Goal: Check status

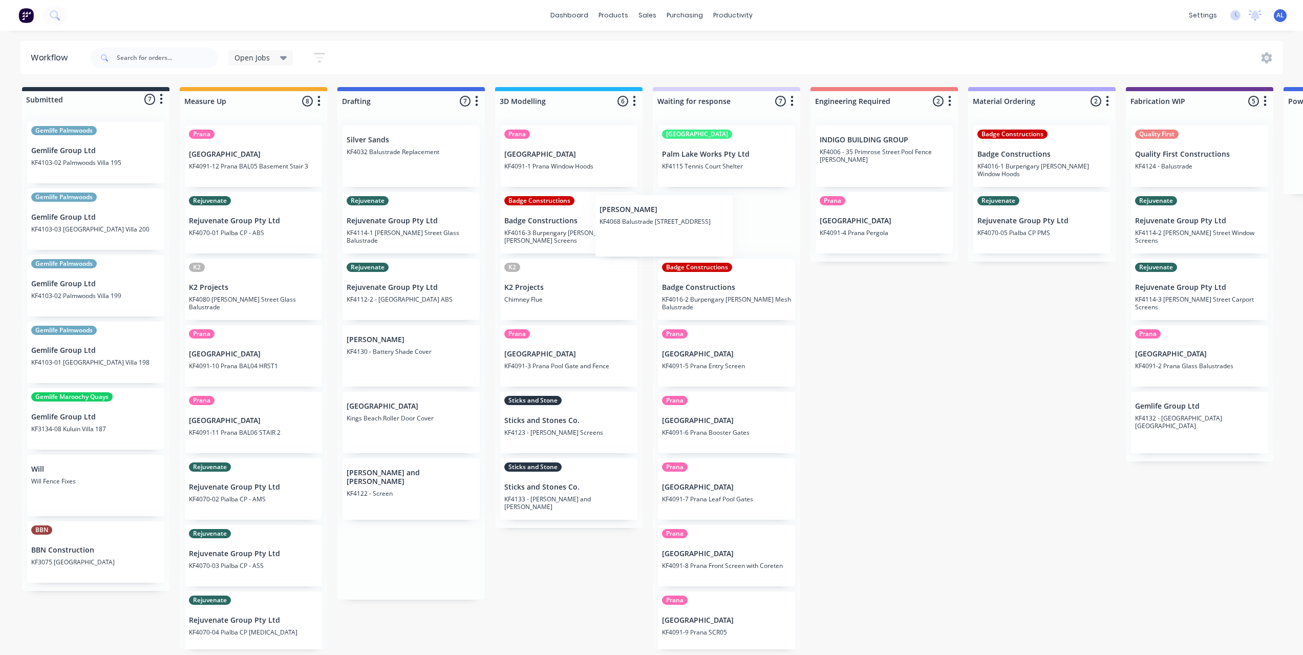
drag, startPoint x: 370, startPoint y: 210, endPoint x: 636, endPoint y: 213, distance: 266.2
click at [636, 213] on div "Submitted 7 Status colour #273444 hex #273444 Save Cancel Summaries Total order…" at bounding box center [1217, 368] width 2450 height 562
click at [926, 374] on div "Submitted 7 Status colour #273444 hex #273444 Save Cancel Summaries Total order…" at bounding box center [1217, 368] width 2450 height 562
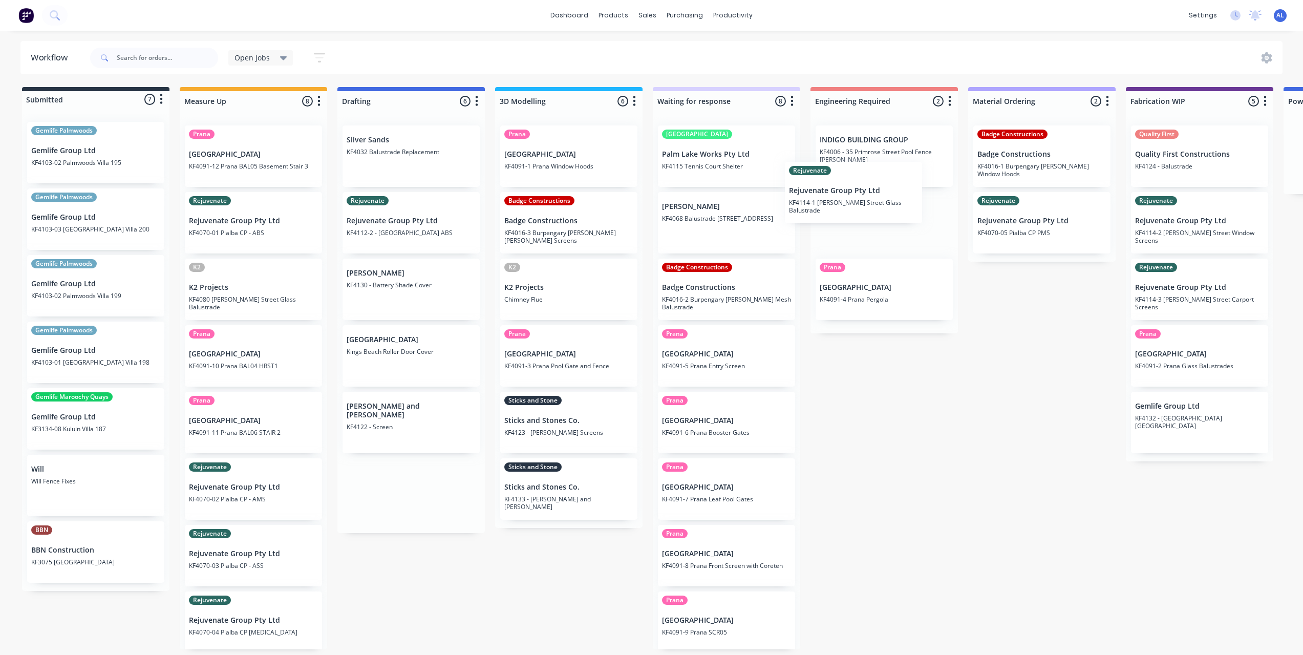
drag, startPoint x: 419, startPoint y: 240, endPoint x: 874, endPoint y: 211, distance: 456.5
click at [874, 210] on div "Submitted 7 Status colour #273444 hex #273444 Save Cancel Summaries Total order…" at bounding box center [1217, 368] width 2450 height 562
click at [959, 411] on div "Submitted 7 Status colour #273444 hex #273444 Save Cancel Summaries Total order…" at bounding box center [1217, 368] width 2450 height 562
click at [958, 411] on div "Submitted 7 Status colour #273444 hex #273444 Save Cancel Summaries Total order…" at bounding box center [1217, 368] width 2450 height 562
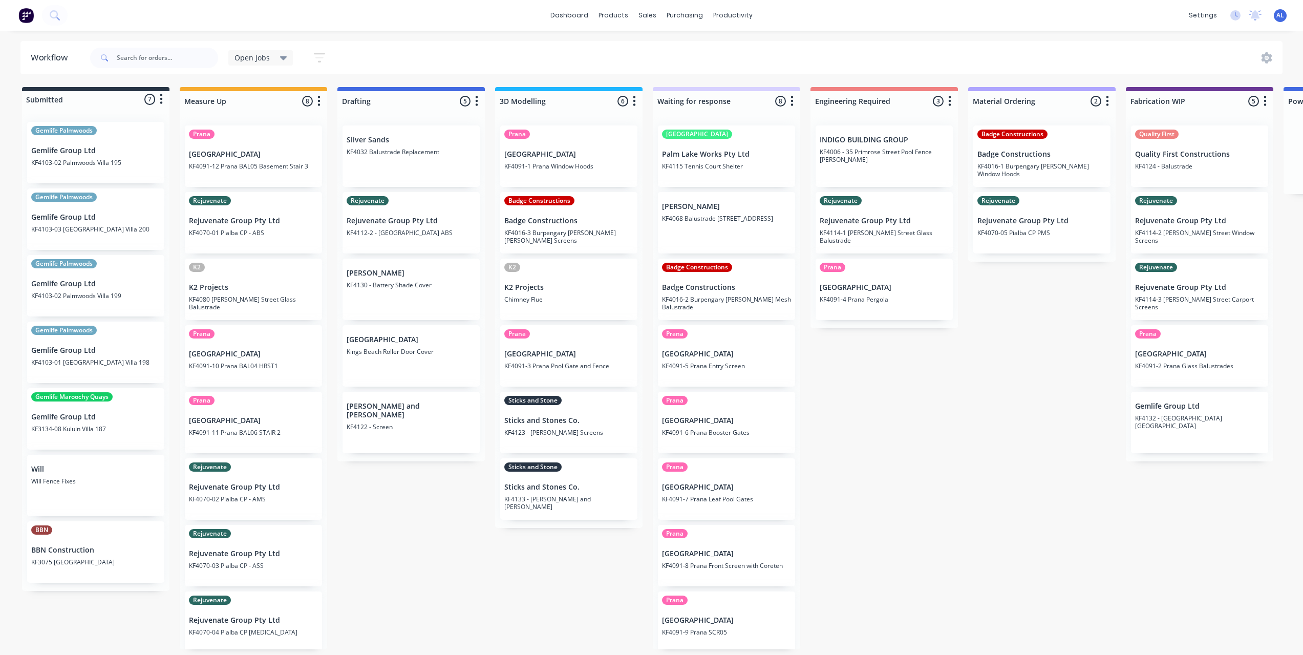
click at [443, 580] on div "Submitted 7 Status colour #273444 hex #273444 Save Cancel Summaries Total order…" at bounding box center [1217, 368] width 2450 height 562
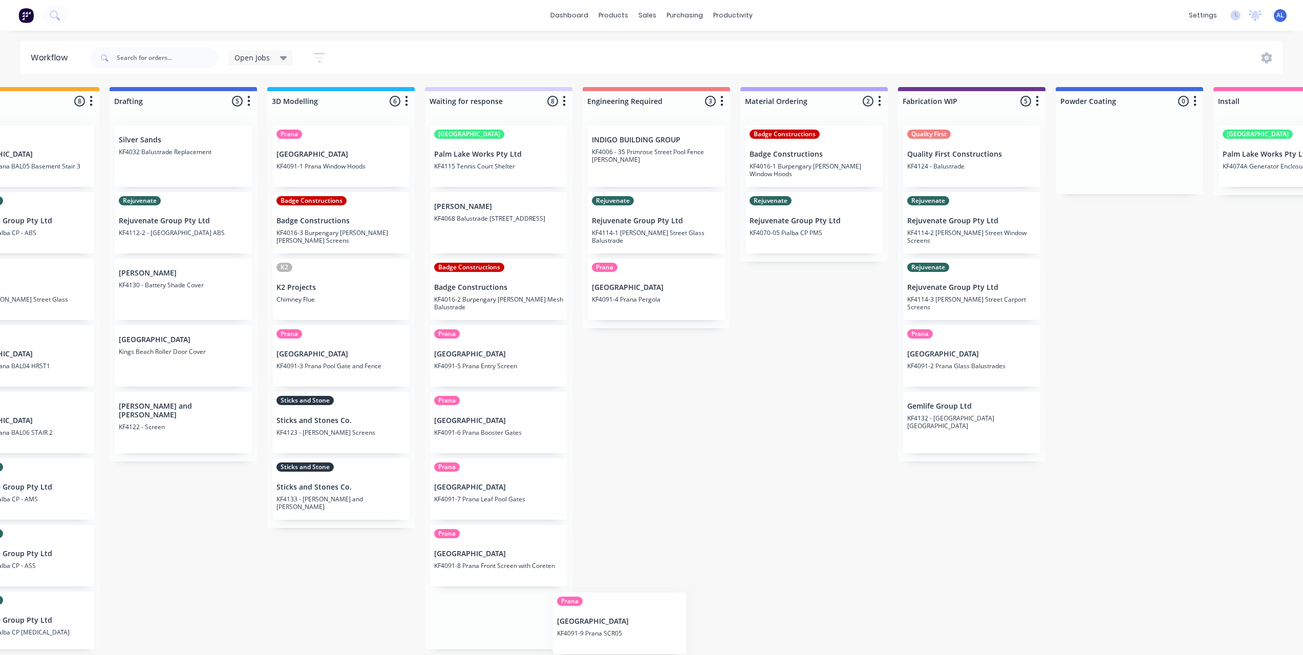
scroll to position [4, 0]
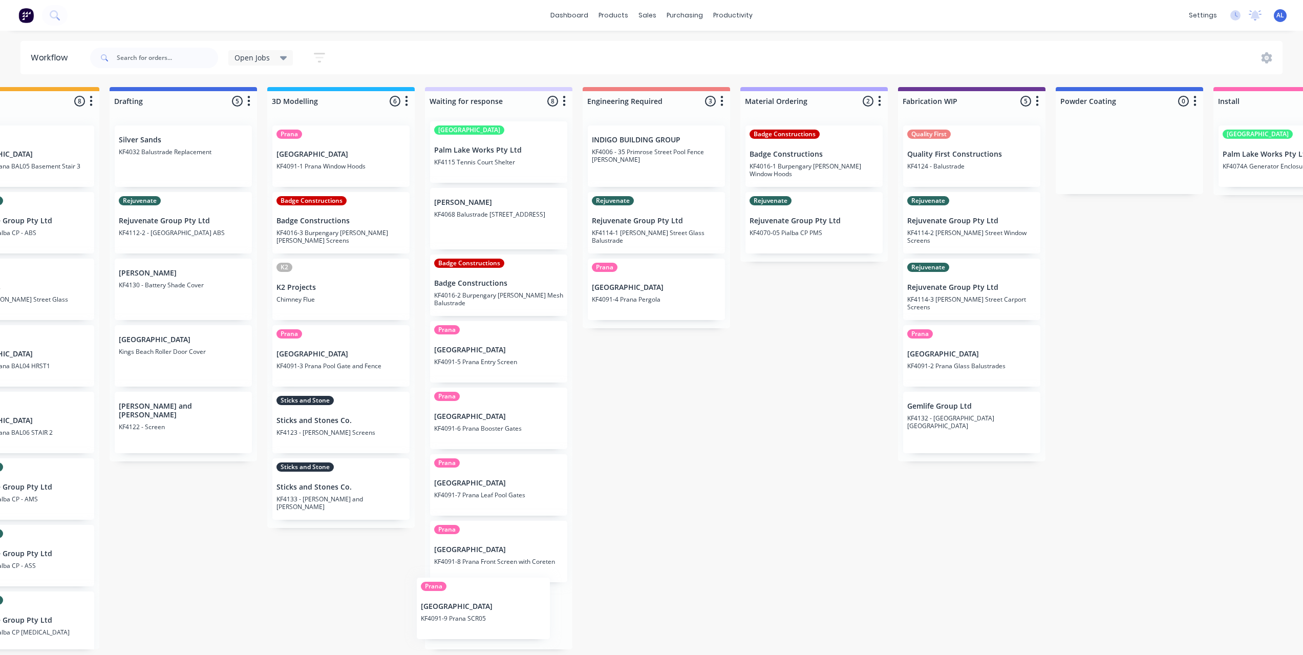
drag, startPoint x: 438, startPoint y: 655, endPoint x: 552, endPoint y: 637, distance: 115.6
click at [552, 637] on div "[GEOGRAPHIC_DATA] Palm Lake Works Pty Ltd KF4115 Tennis Court Shelter [PERSON_N…" at bounding box center [498, 383] width 147 height 532
click at [627, 610] on div "Submitted 7 Status colour #273444 hex #273444 Save Cancel Summaries Total order…" at bounding box center [990, 368] width 2450 height 562
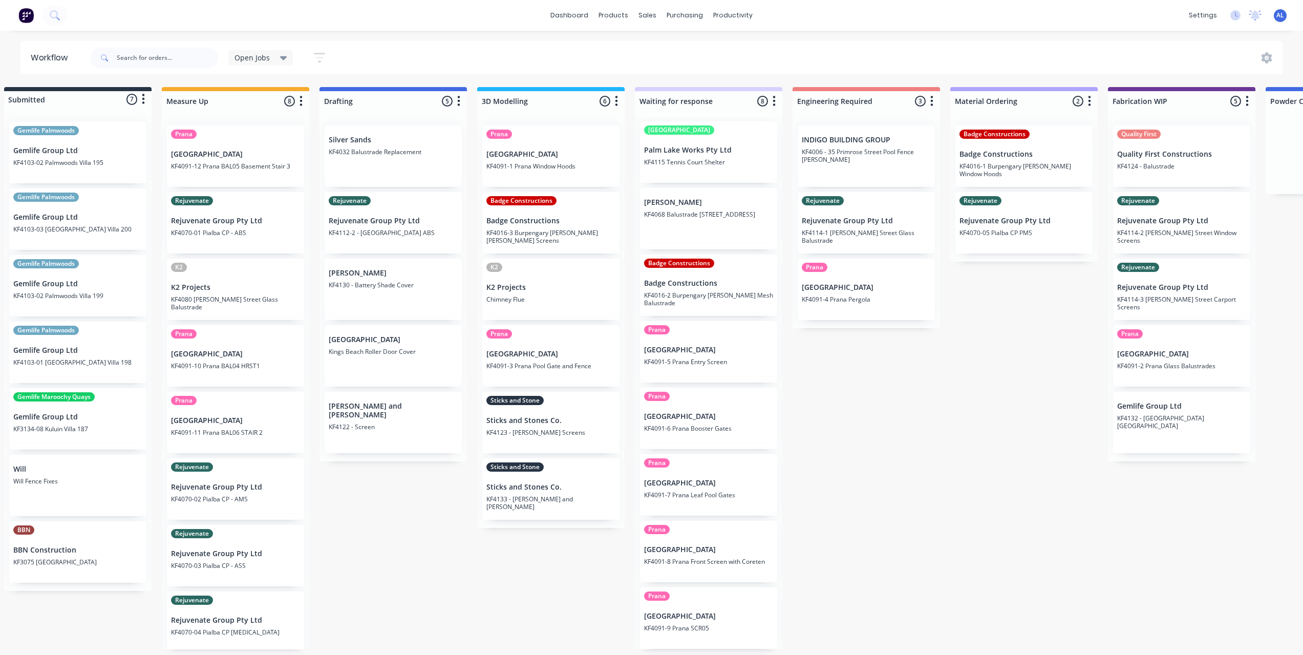
scroll to position [2, 0]
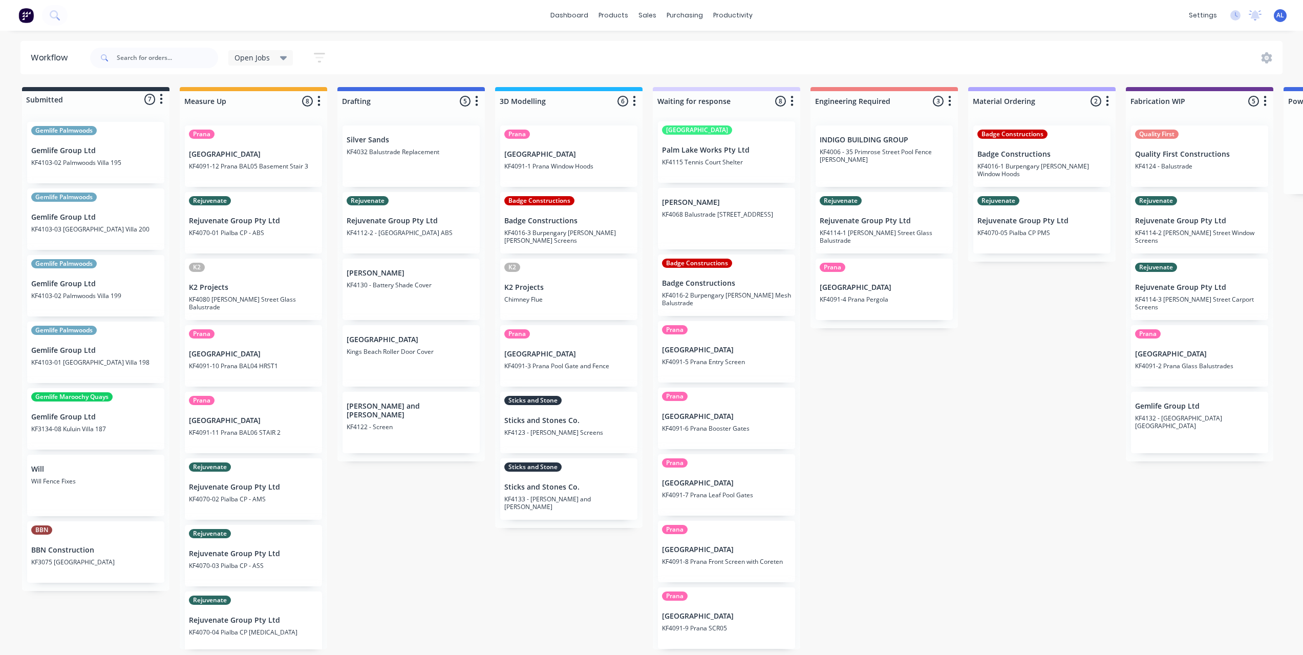
click at [856, 496] on div "Submitted 7 Status colour #273444 hex #273444 Save Cancel Summaries Total order…" at bounding box center [1217, 368] width 2450 height 562
click at [584, 595] on div "Submitted 7 Status colour #273444 hex #273444 Save Cancel Summaries Total order…" at bounding box center [1217, 368] width 2450 height 562
click at [916, 395] on div "Submitted 7 Status colour #273444 hex #273444 Save Cancel Summaries Total order…" at bounding box center [1217, 368] width 2450 height 562
click at [422, 507] on div "Submitted 7 Status colour #273444 hex #273444 Save Cancel Summaries Total order…" at bounding box center [1217, 368] width 2450 height 562
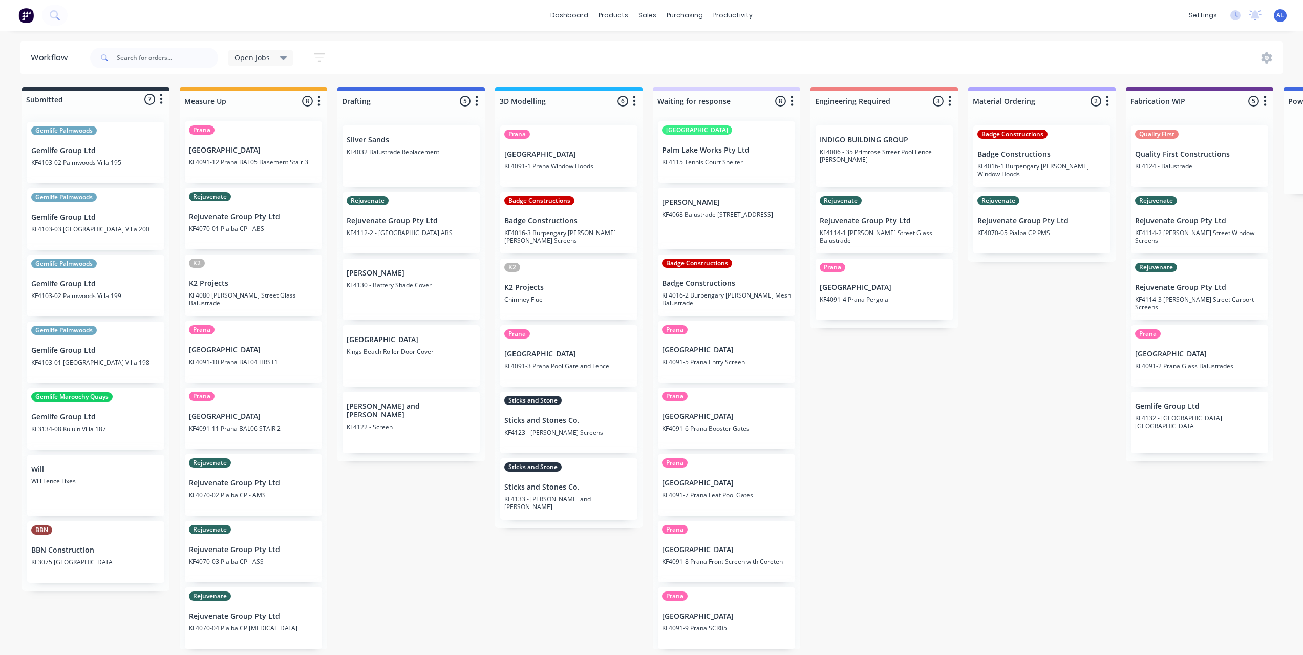
click at [423, 535] on div "Submitted 7 Status colour #273444 hex #273444 Save Cancel Summaries Total order…" at bounding box center [1217, 368] width 2450 height 562
click at [1022, 474] on div "Submitted 7 Status colour #273444 hex #273444 Save Cancel Summaries Total order…" at bounding box center [1217, 368] width 2450 height 562
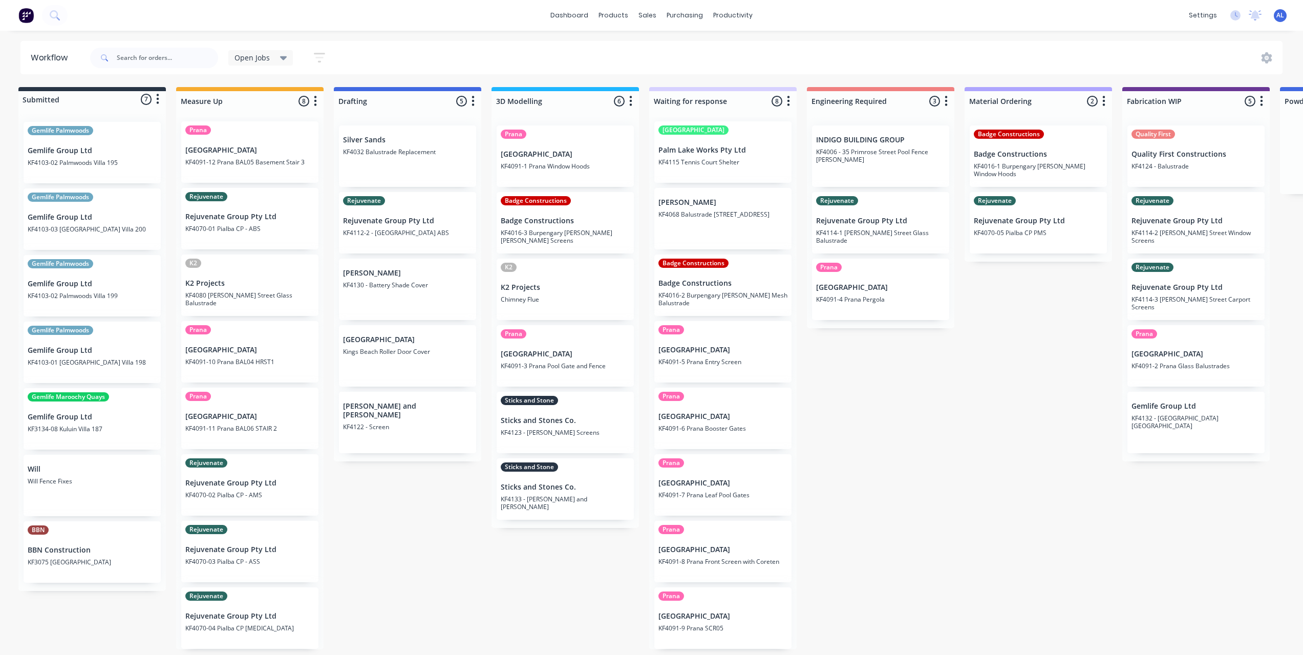
scroll to position [2, 0]
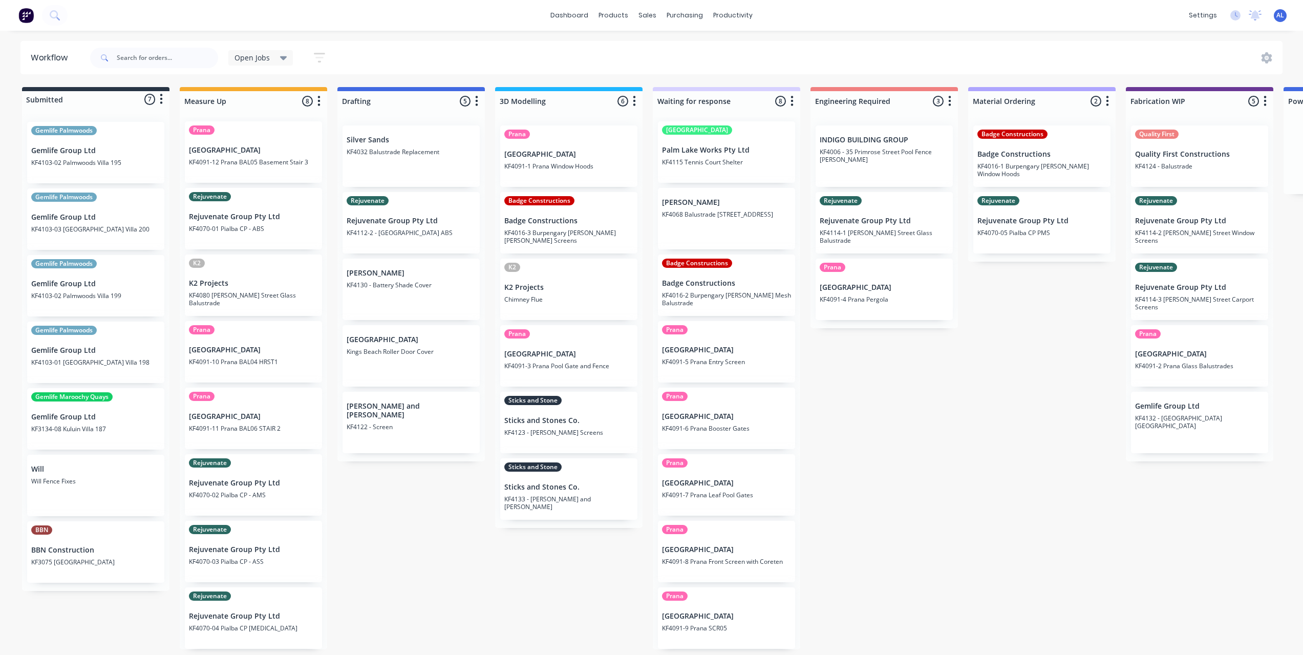
click at [434, 544] on div "Submitted 7 Status colour #273444 hex #273444 Save Cancel Summaries Total order…" at bounding box center [1217, 368] width 2450 height 562
click at [424, 527] on div "Submitted 7 Status colour #273444 hex #273444 Save Cancel Summaries Total order…" at bounding box center [1217, 368] width 2450 height 562
click at [474, 514] on div "Submitted 7 Status colour #273444 hex #273444 Save Cancel Summaries Total order…" at bounding box center [1217, 368] width 2450 height 562
click at [484, 493] on div "Submitted 7 Status colour #273444 hex #273444 Save Cancel Summaries Total order…" at bounding box center [1217, 368] width 2450 height 562
click at [488, 496] on div "Submitted 7 Status colour #273444 hex #273444 Save Cancel Summaries Total order…" at bounding box center [1217, 368] width 2450 height 562
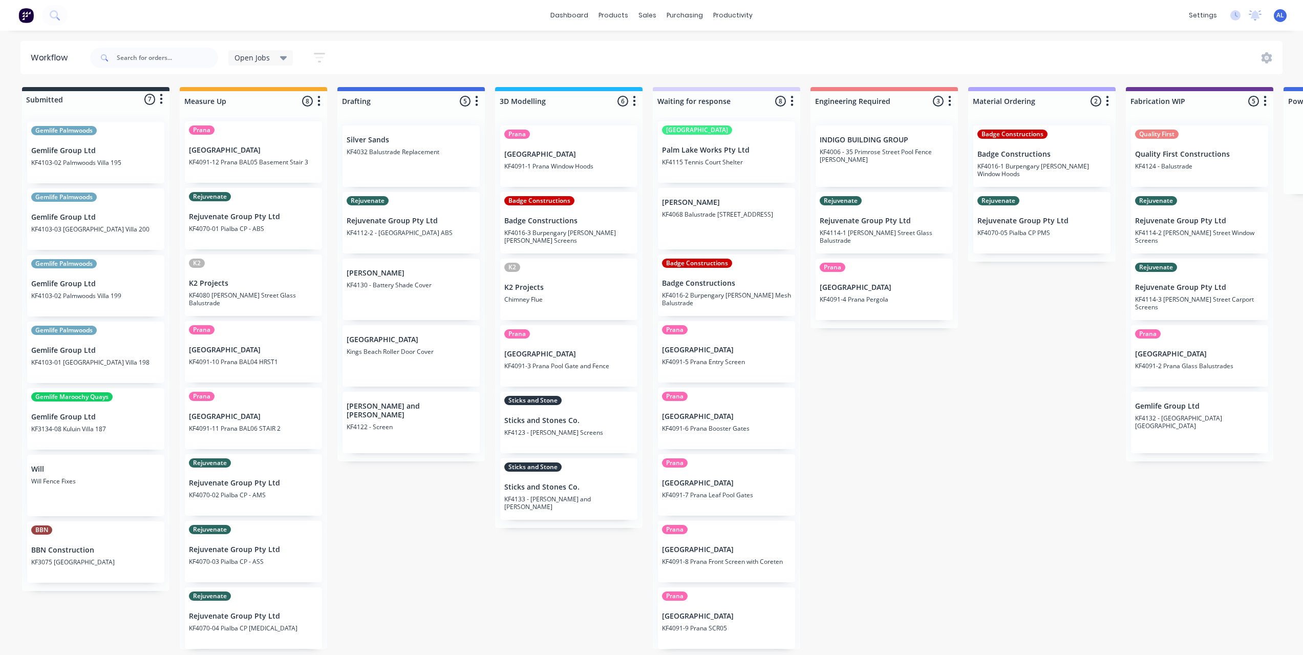
click at [974, 403] on div "Submitted 7 Status colour #273444 hex #273444 Save Cancel Summaries Total order…" at bounding box center [1217, 368] width 2450 height 562
click at [909, 391] on div "Submitted 7 Status colour #273444 hex #273444 Save Cancel Summaries Total order…" at bounding box center [1217, 368] width 2450 height 562
click at [1041, 381] on div "Submitted 7 Status colour #273444 hex #273444 Save Cancel Summaries Total order…" at bounding box center [1217, 368] width 2450 height 562
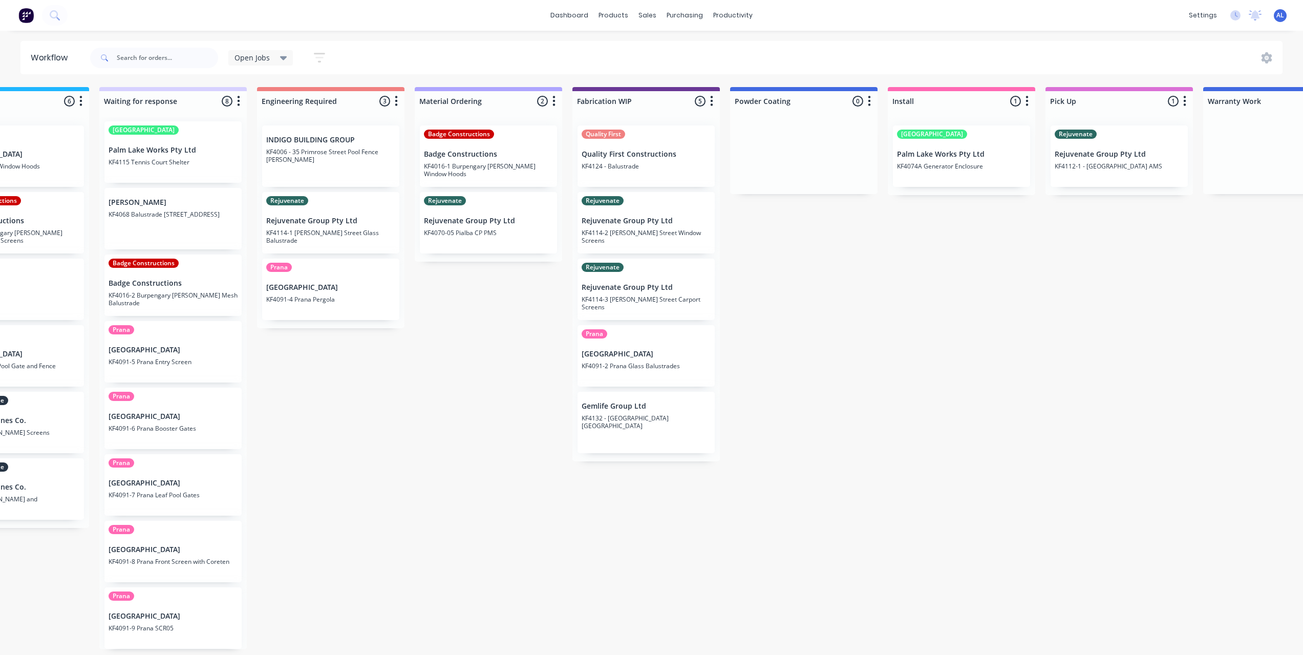
scroll to position [0, 554]
click at [527, 507] on div "Submitted 7 Status colour #273444 hex #273444 Save Cancel Summaries Total order…" at bounding box center [663, 368] width 2450 height 562
click at [856, 305] on div "Submitted 7 Status colour #273444 hex #273444 Save Cancel Summaries Total order…" at bounding box center [663, 368] width 2450 height 562
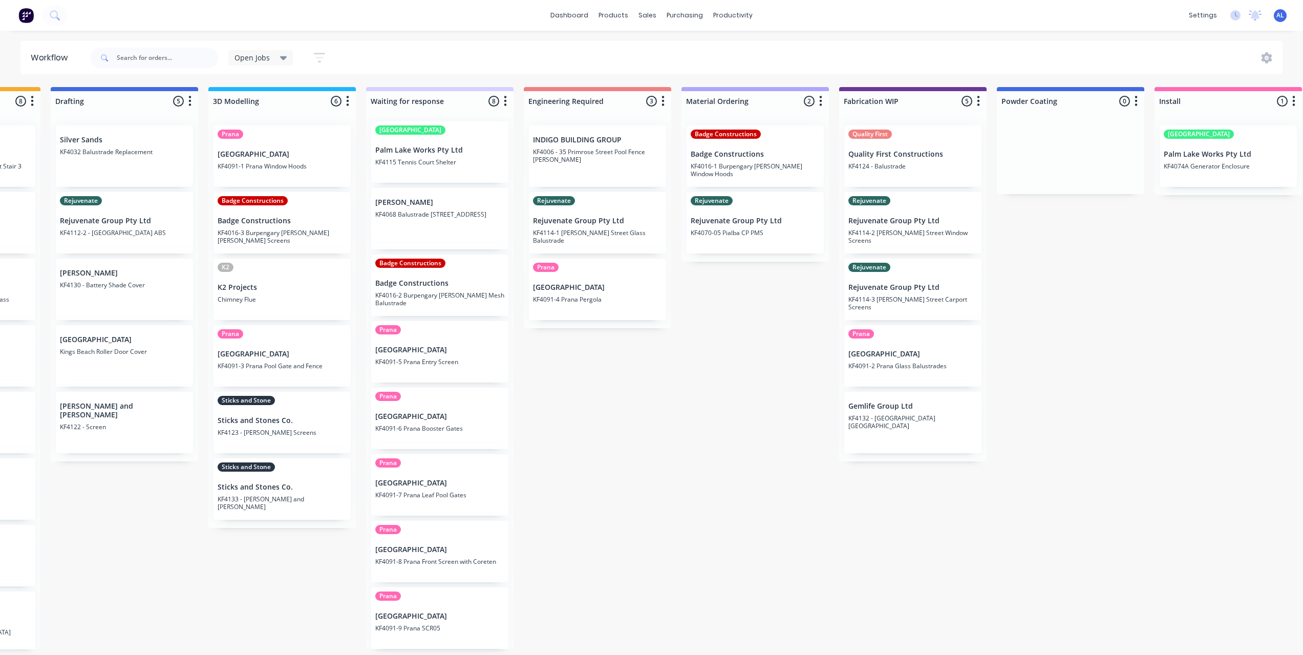
scroll to position [0, 165]
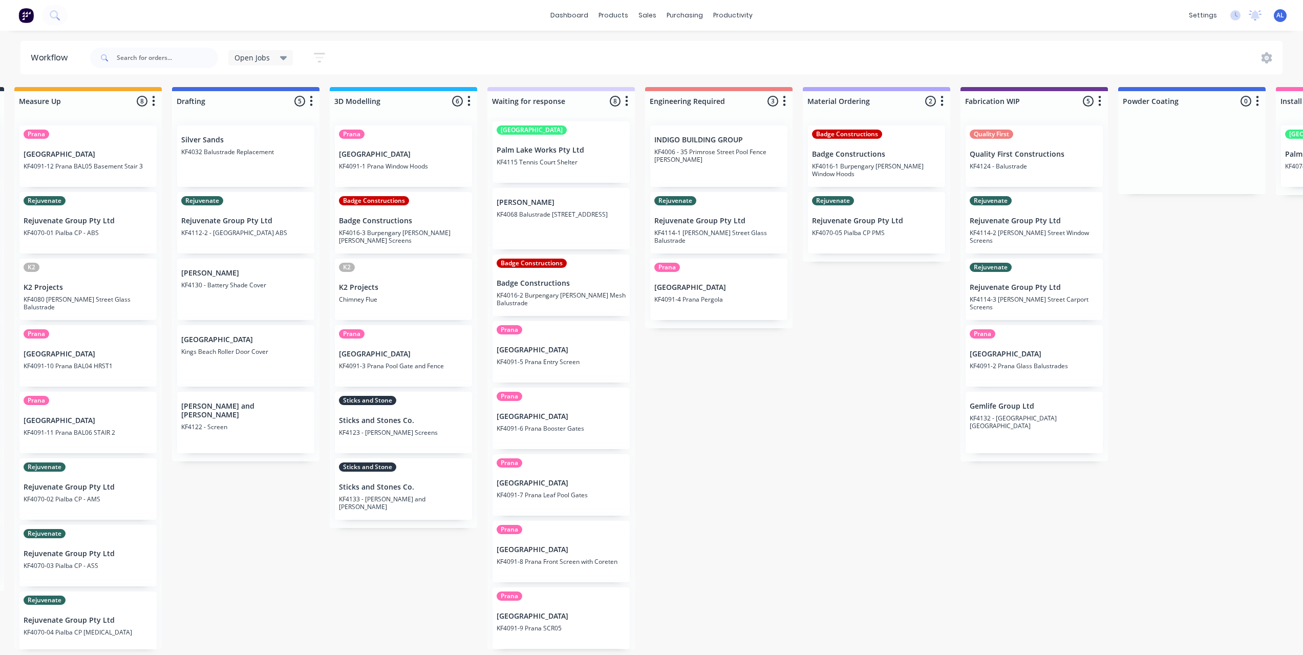
click at [745, 462] on div "Submitted 7 Status colour #273444 hex #273444 Save Cancel Summaries Total order…" at bounding box center [1052, 368] width 2450 height 562
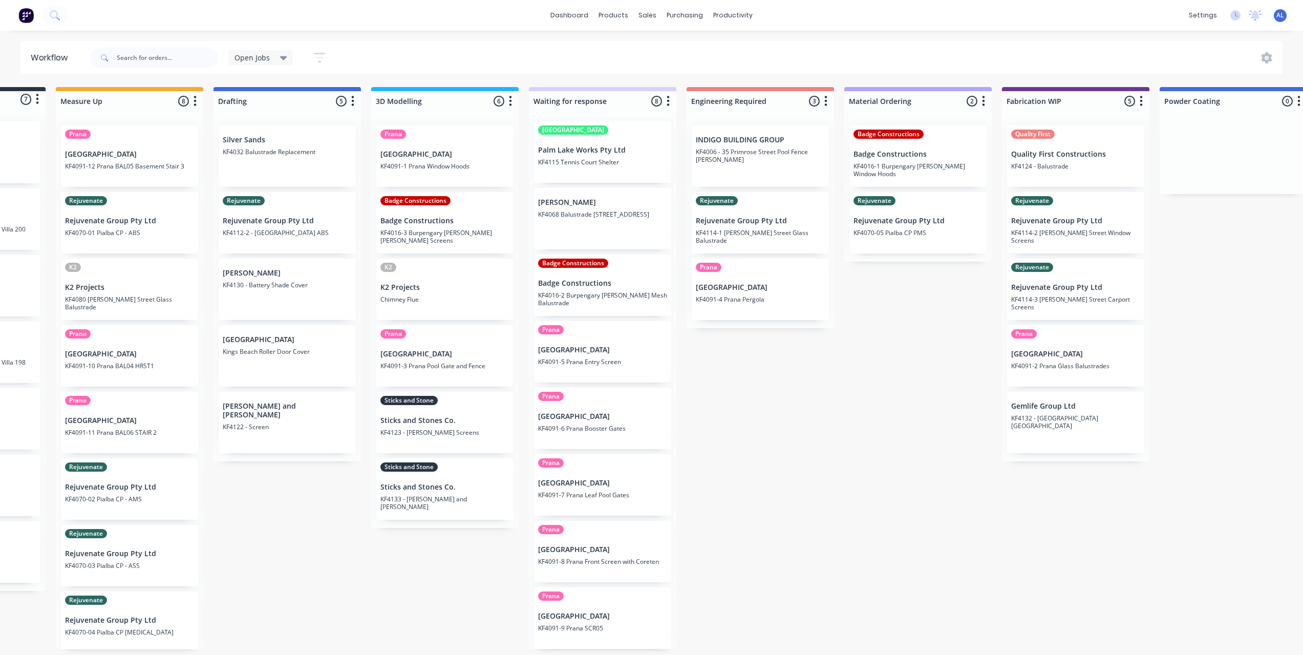
scroll to position [0, 234]
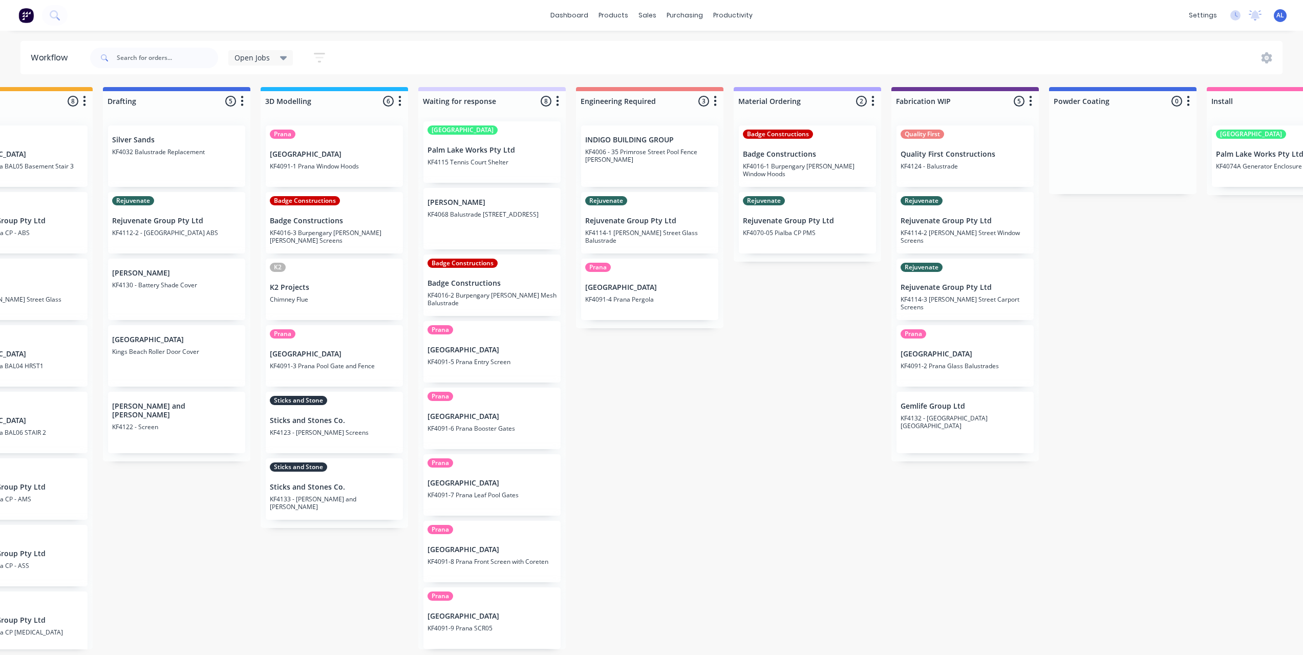
click at [703, 545] on div "Submitted 7 Status colour #273444 hex #273444 Save Cancel Summaries Total order…" at bounding box center [983, 368] width 2450 height 562
click at [800, 309] on div "Submitted 7 Status colour #273444 hex #273444 Save Cancel Summaries Total order…" at bounding box center [983, 368] width 2450 height 562
click at [777, 288] on div "Submitted 7 Status colour #273444 hex #273444 Save Cancel Summaries Total order…" at bounding box center [983, 368] width 2450 height 562
click at [794, 335] on div "Submitted 7 Status colour #273444 hex #273444 Save Cancel Summaries Total order…" at bounding box center [983, 368] width 2450 height 562
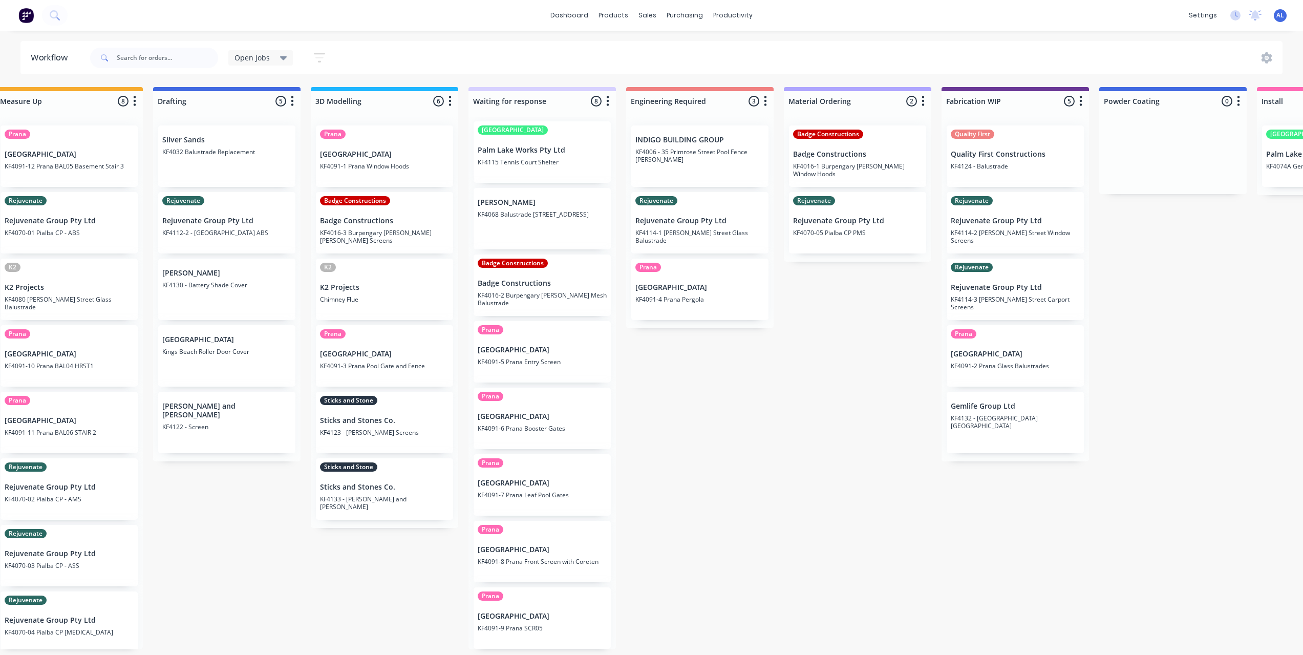
scroll to position [0, 204]
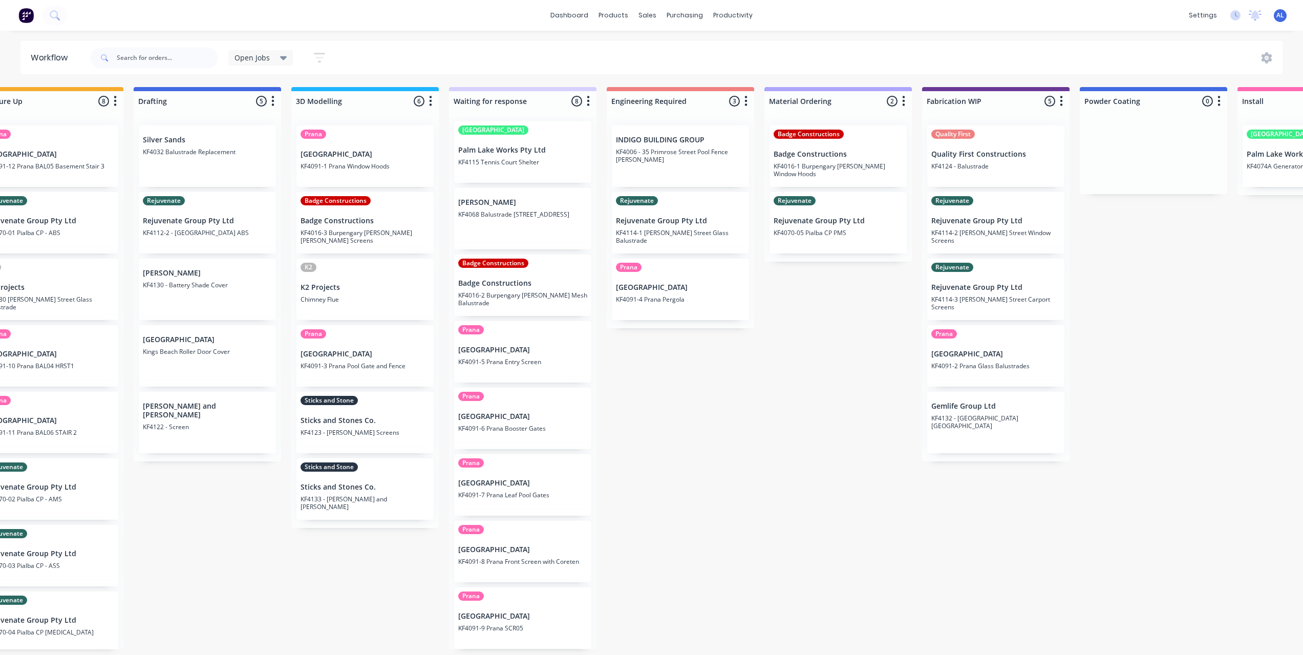
click at [721, 469] on div "Submitted 7 Status colour #273444 hex #273444 Save Cancel Summaries Total order…" at bounding box center [1014, 368] width 2450 height 562
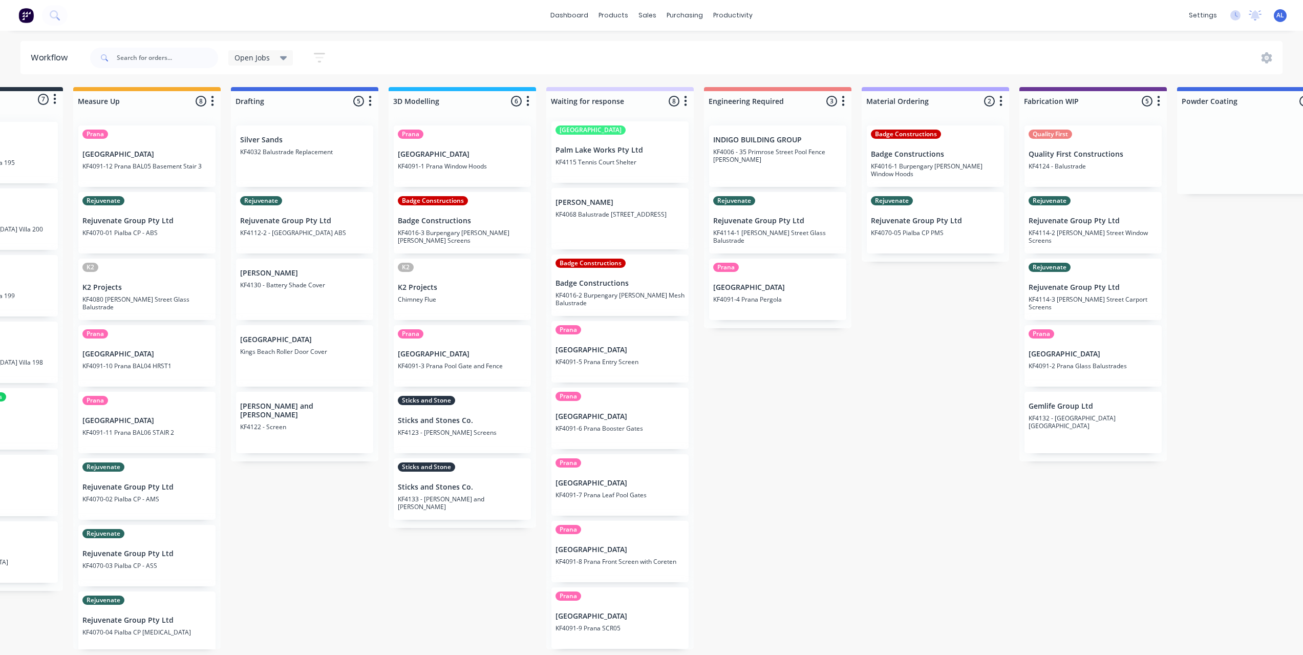
scroll to position [0, 52]
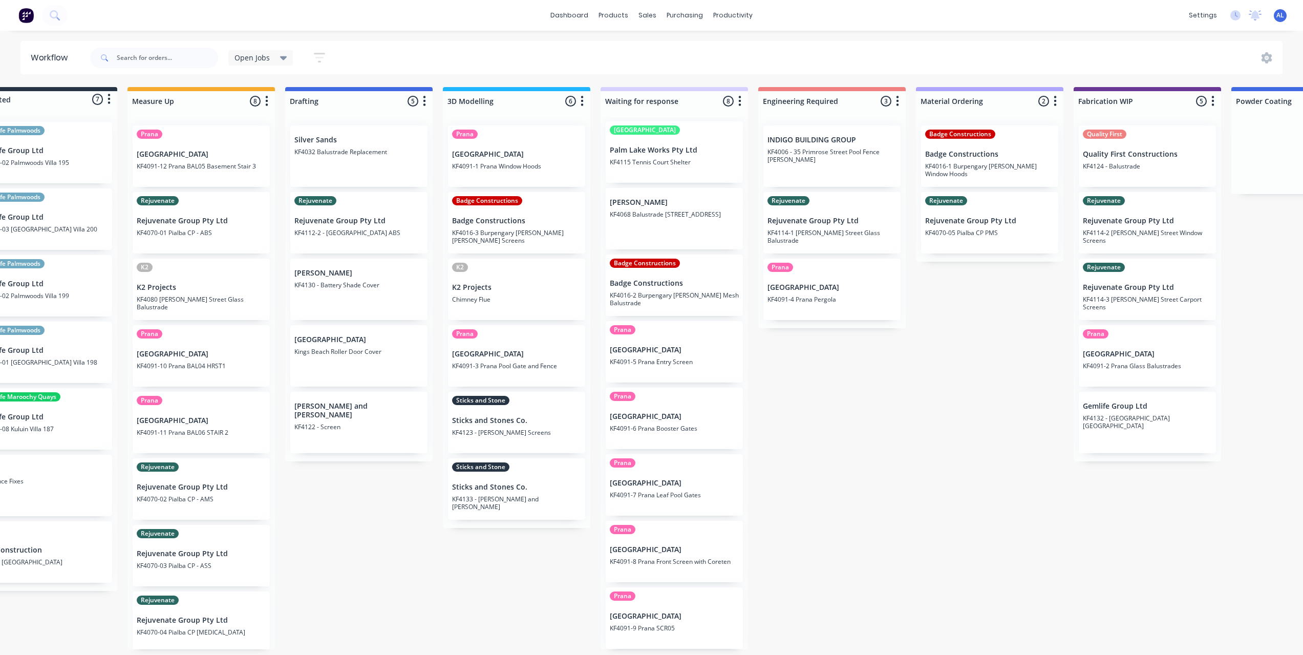
click at [1038, 313] on div "Submitted 7 Status colour #273444 hex #273444 Save Cancel Summaries Total order…" at bounding box center [1165, 368] width 2450 height 562
click at [867, 560] on div "Submitted 7 Status colour #273444 hex #273444 Save Cancel Summaries Total order…" at bounding box center [1165, 368] width 2450 height 562
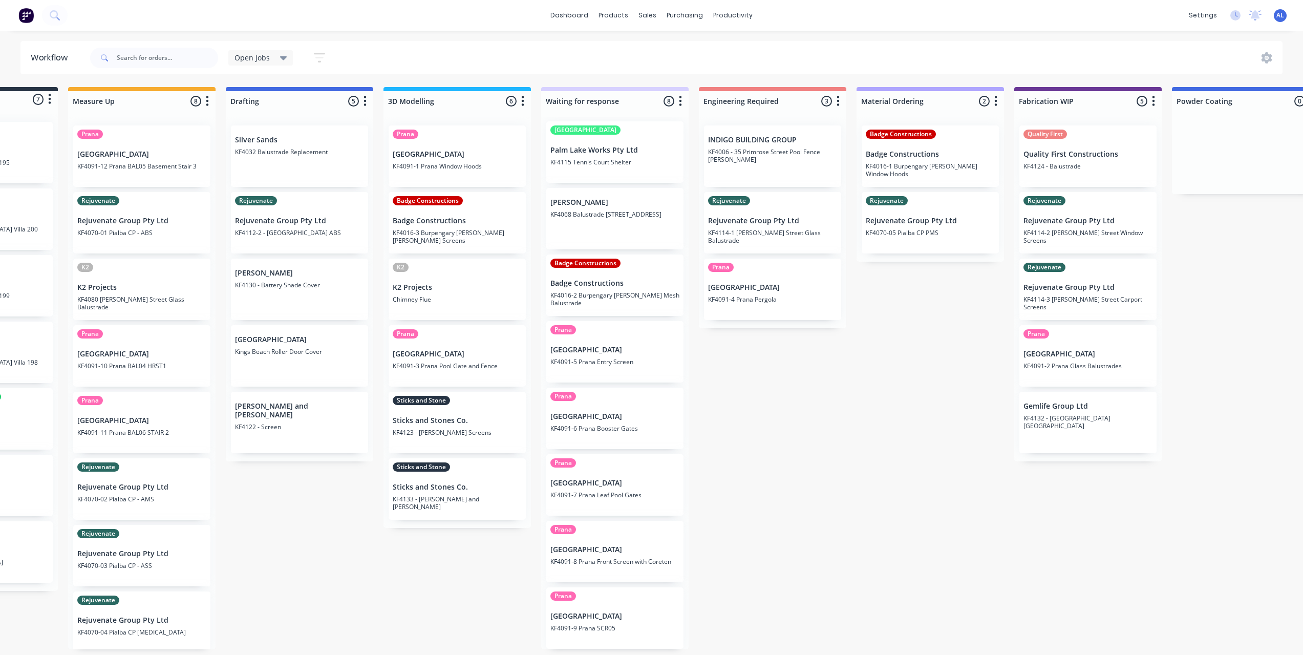
scroll to position [0, 111]
click at [741, 351] on div "Submitted 7 Status colour #273444 hex #273444 Save Cancel Summaries Total order…" at bounding box center [1107, 368] width 2450 height 562
click at [695, 350] on div "Submitted 7 Status colour #273444 hex #273444 Save Cancel Summaries Total order…" at bounding box center [1107, 368] width 2450 height 562
click at [926, 290] on div "Submitted 7 Status colour #273444 hex #273444 Save Cancel Summaries Total order…" at bounding box center [1107, 368] width 2450 height 562
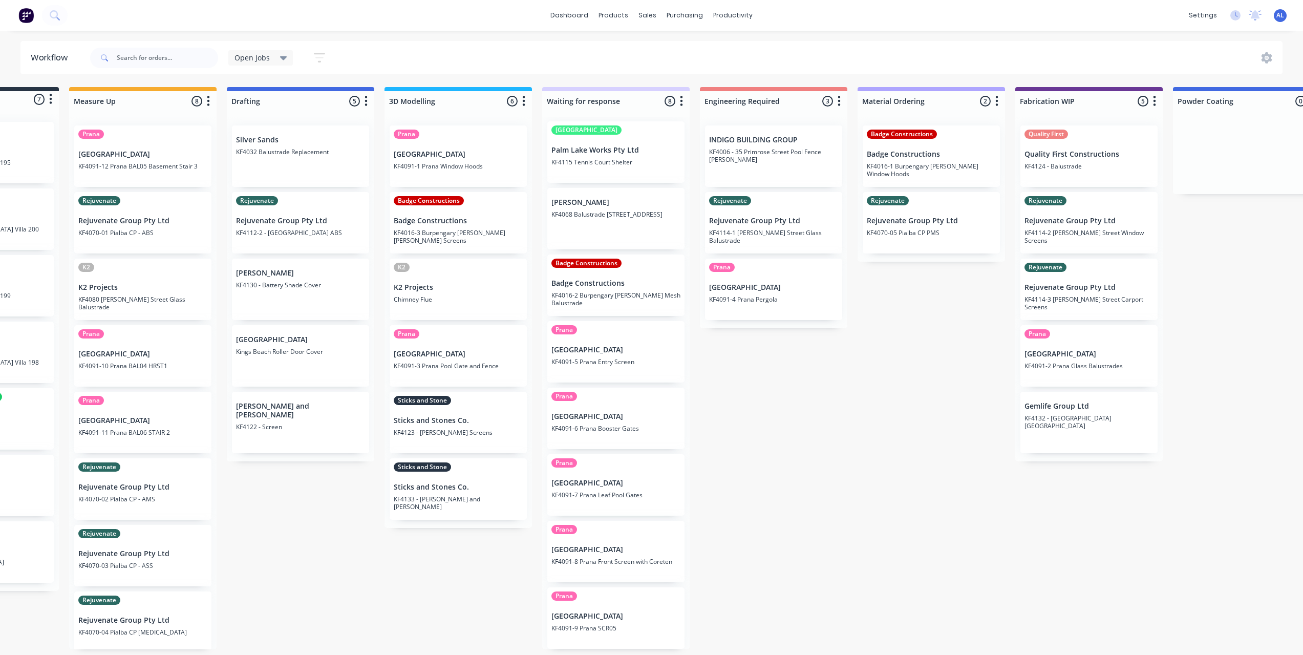
click at [900, 331] on div "Submitted 7 Status colour #273444 hex #273444 Save Cancel Summaries Total order…" at bounding box center [1107, 368] width 2450 height 562
click at [769, 375] on div "Submitted 7 Status colour #273444 hex #273444 Save Cancel Summaries Total order…" at bounding box center [1107, 368] width 2450 height 562
click at [743, 356] on div "Submitted 7 Status colour #273444 hex #273444 Save Cancel Summaries Total order…" at bounding box center [1107, 368] width 2450 height 562
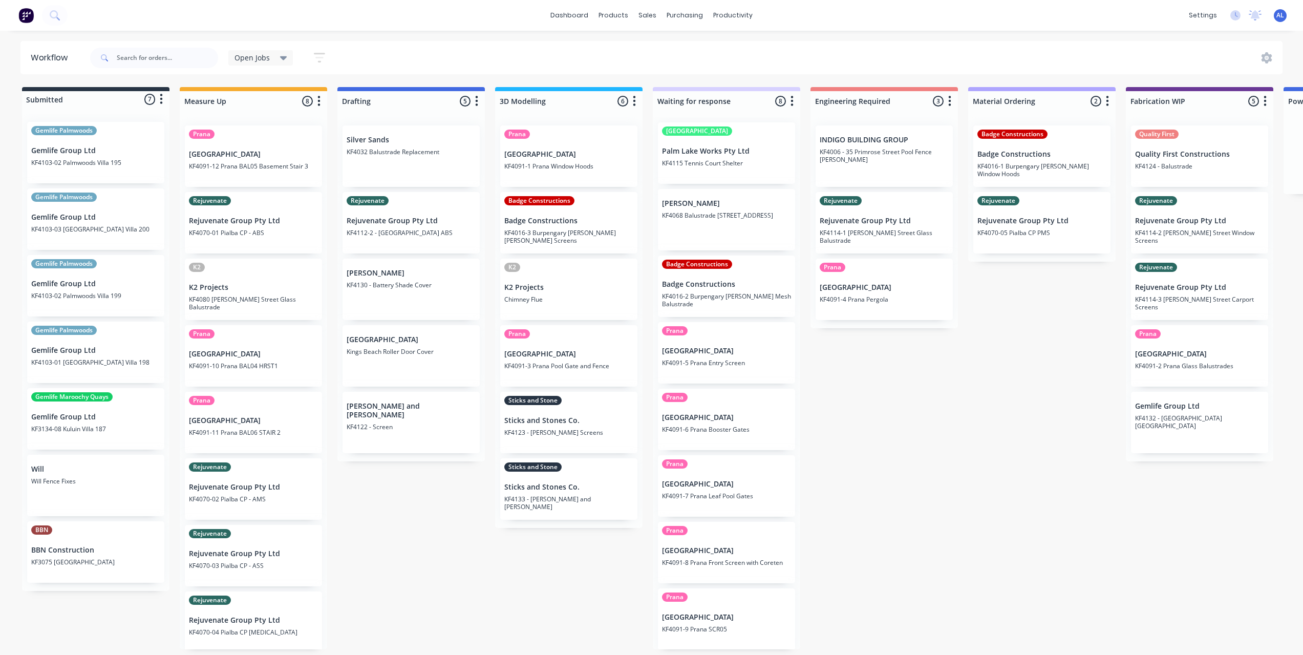
scroll to position [4, 0]
click at [1003, 484] on div "Submitted 7 Status colour #273444 hex #273444 Save Cancel Summaries Total order…" at bounding box center [1217, 368] width 2450 height 562
click at [597, 564] on div "Submitted 7 Status colour #273444 hex #273444 Save Cancel Summaries Total order…" at bounding box center [1217, 368] width 2450 height 562
click at [885, 531] on div "Submitted 7 Status colour #273444 hex #273444 Save Cancel Summaries Total order…" at bounding box center [1217, 368] width 2450 height 562
click at [962, 390] on div "Submitted 7 Status colour #273444 hex #273444 Save Cancel Summaries Total order…" at bounding box center [1217, 368] width 2450 height 562
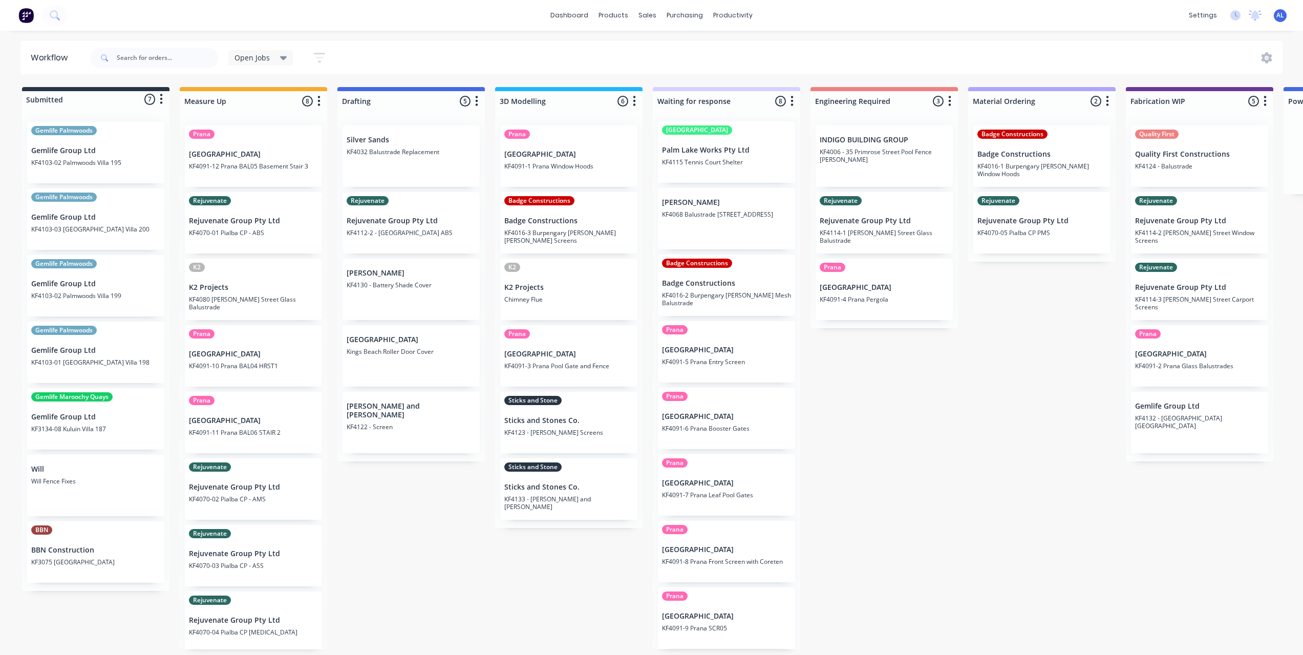
click at [496, 556] on div "Submitted 7 Status colour #273444 hex #273444 Save Cancel Summaries Total order…" at bounding box center [1217, 368] width 2450 height 562
click at [466, 500] on div "Submitted 7 Status colour #273444 hex #273444 Save Cancel Summaries Total order…" at bounding box center [1217, 368] width 2450 height 562
click at [486, 481] on div "Submitted 7 Status colour #273444 hex #273444 Save Cancel Summaries Total order…" at bounding box center [1217, 368] width 2450 height 562
click at [483, 484] on div "Submitted 7 Status colour #273444 hex #273444 Save Cancel Summaries Total order…" at bounding box center [1217, 368] width 2450 height 562
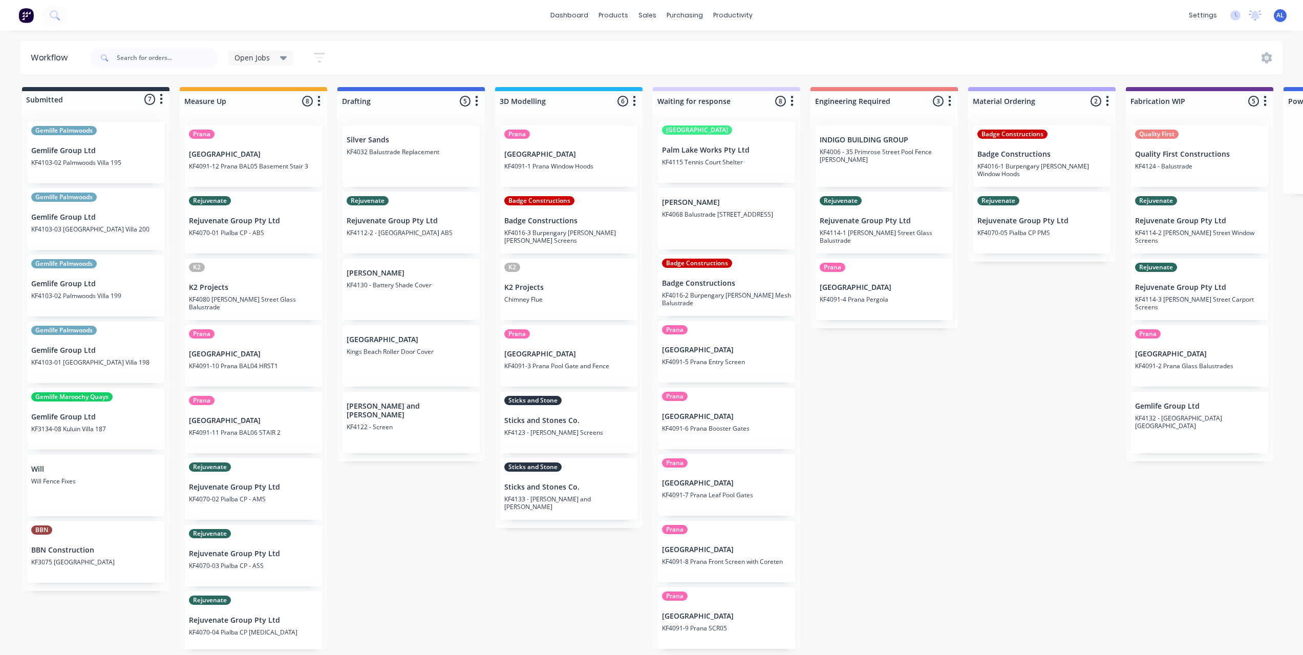
click at [484, 485] on div "Submitted 7 Status colour #273444 hex #273444 Save Cancel Summaries Total order…" at bounding box center [1217, 368] width 2450 height 562
click at [485, 488] on div "Submitted 7 Status colour #273444 hex #273444 Save Cancel Summaries Total order…" at bounding box center [1217, 368] width 2450 height 562
click at [487, 484] on div "Submitted 7 Status colour #273444 hex #273444 Save Cancel Summaries Total order…" at bounding box center [1217, 368] width 2450 height 562
click at [486, 483] on div "Submitted 7 Status colour #273444 hex #273444 Save Cancel Summaries Total order…" at bounding box center [1217, 368] width 2450 height 562
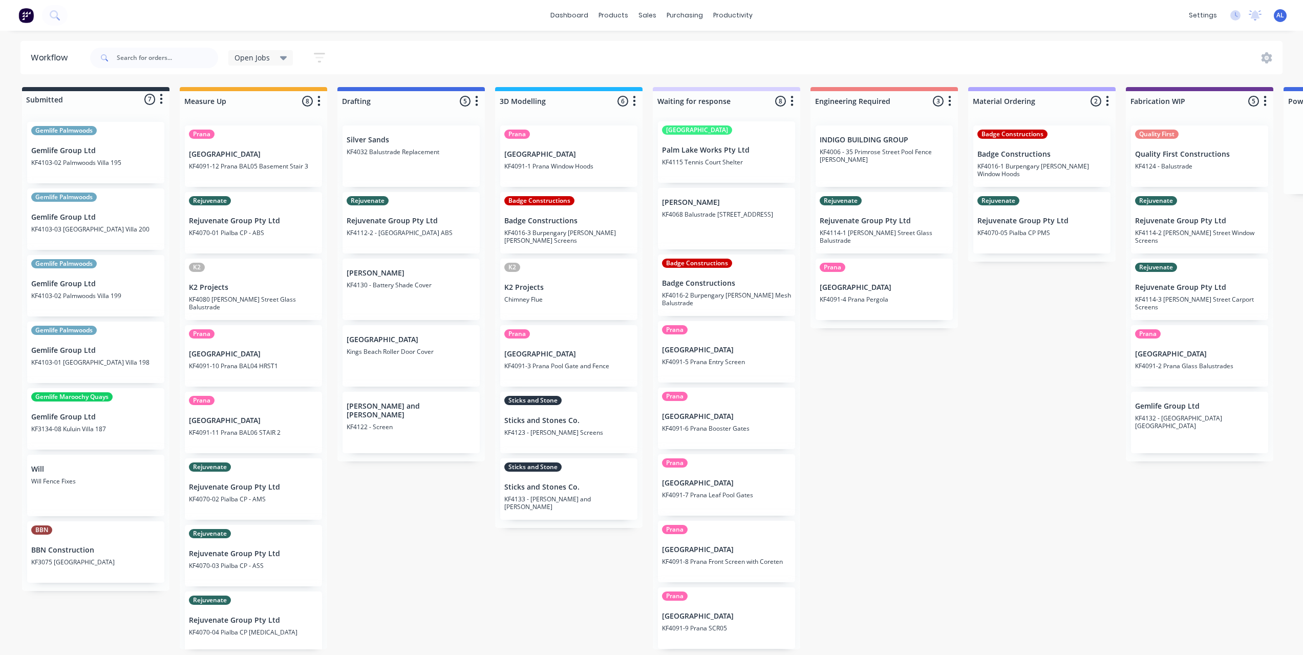
click at [486, 483] on div "Submitted 7 Status colour #273444 hex #273444 Save Cancel Summaries Total order…" at bounding box center [1217, 368] width 2450 height 562
click at [485, 483] on div "Submitted 7 Status colour #273444 hex #273444 Save Cancel Summaries Total order…" at bounding box center [1217, 368] width 2450 height 562
click at [487, 487] on div "Submitted 7 Status colour #273444 hex #273444 Save Cancel Summaries Total order…" at bounding box center [1217, 368] width 2450 height 562
click at [487, 480] on div "Submitted 7 Status colour #273444 hex #273444 Save Cancel Summaries Total order…" at bounding box center [1217, 368] width 2450 height 562
click at [404, 502] on div "Submitted 7 Status colour #273444 hex #273444 Save Cancel Summaries Total order…" at bounding box center [1217, 368] width 2450 height 562
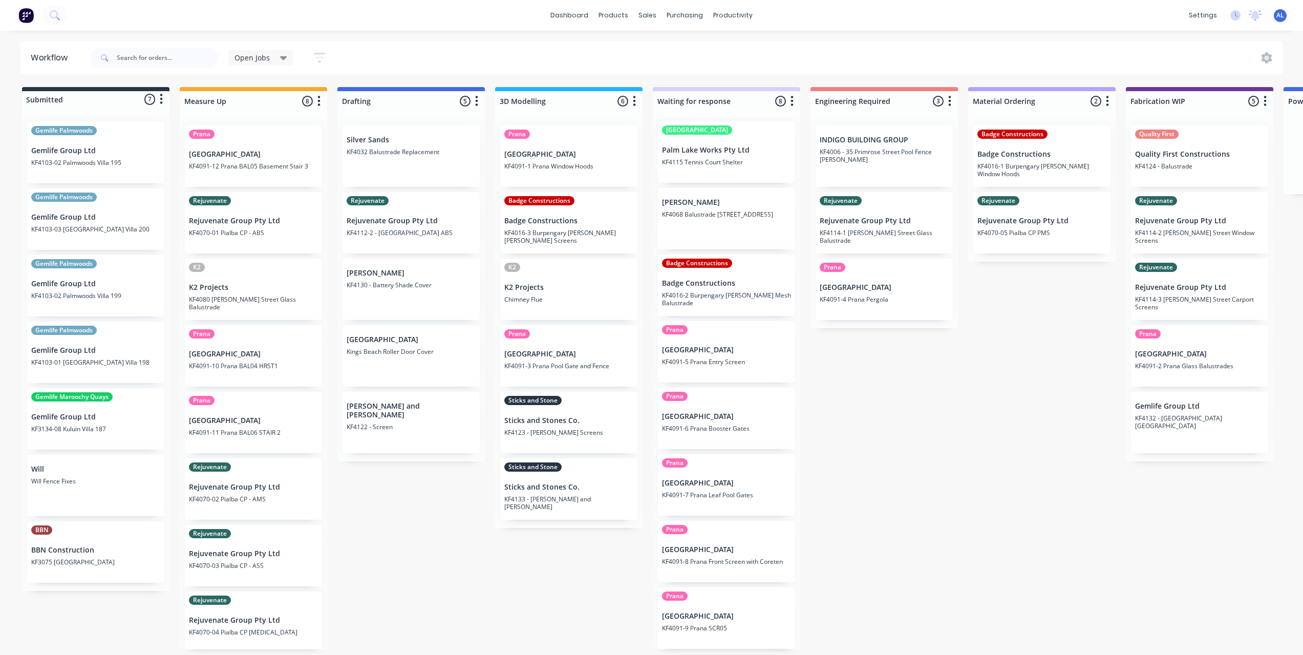
scroll to position [0, 0]
click at [331, 490] on div "Submitted 7 Status colour #273444 hex #273444 Save Cancel Summaries Total order…" at bounding box center [1217, 368] width 2450 height 562
click at [335, 484] on div "Submitted 7 Status colour #273444 hex #273444 Save Cancel Summaries Total order…" at bounding box center [1217, 368] width 2450 height 562
click at [332, 486] on div "Submitted 7 Status colour #273444 hex #273444 Save Cancel Summaries Total order…" at bounding box center [1217, 368] width 2450 height 562
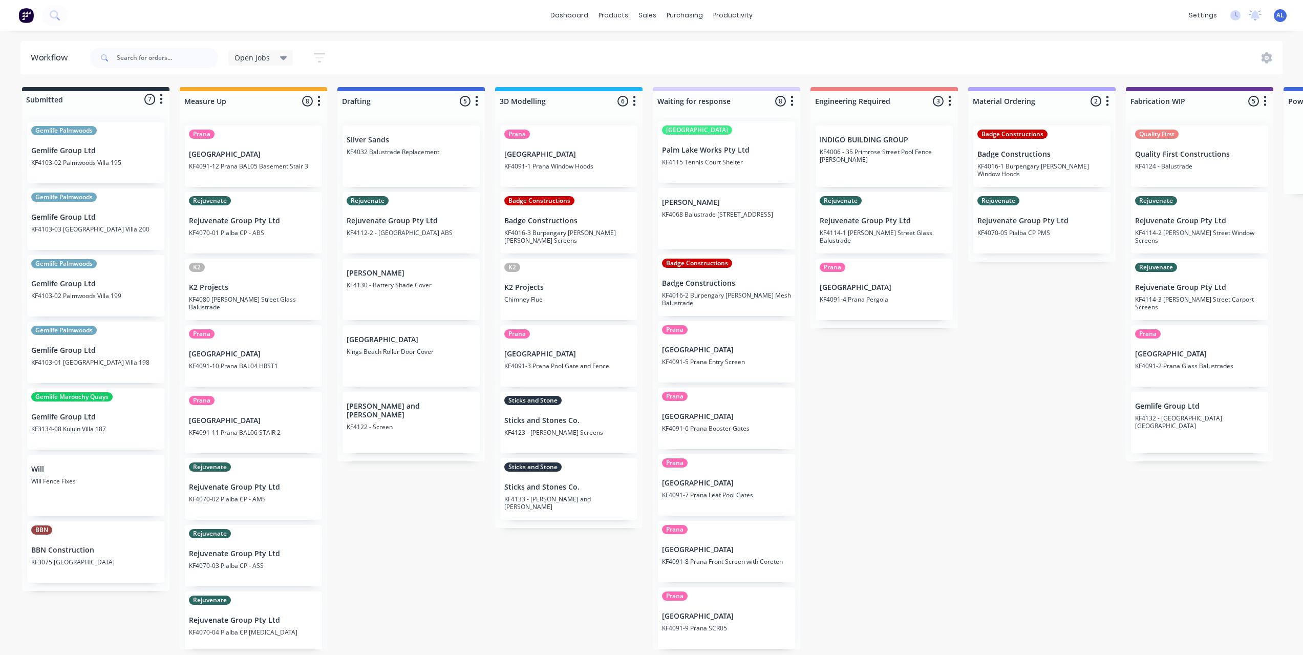
click at [332, 487] on div "Submitted 7 Status colour #273444 hex #273444 Save Cancel Summaries Total order…" at bounding box center [1217, 368] width 2450 height 562
click at [964, 489] on div "Submitted 7 Status colour #273444 hex #273444 Save Cancel Summaries Total order…" at bounding box center [1217, 368] width 2450 height 562
click at [911, 441] on div "Submitted 7 Status colour #273444 hex #273444 Save Cancel Summaries Total order…" at bounding box center [1217, 368] width 2450 height 562
click at [911, 443] on div "Submitted 7 Status colour #273444 hex #273444 Save Cancel Summaries Total order…" at bounding box center [1217, 368] width 2450 height 562
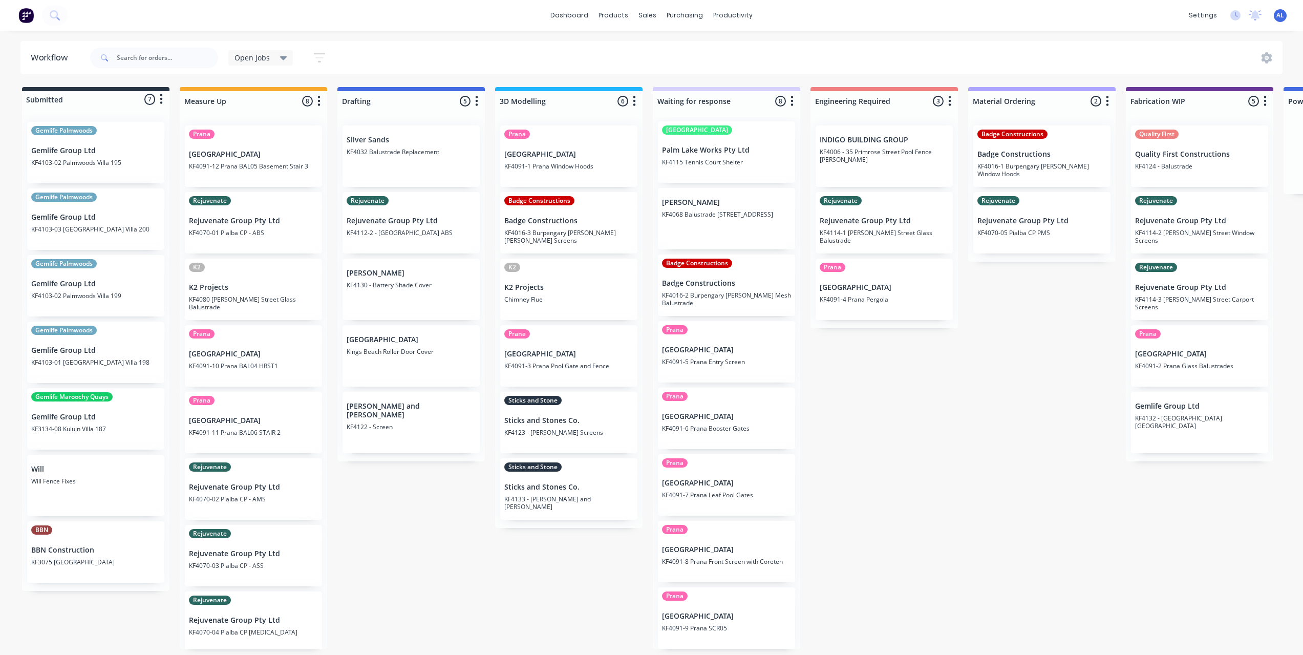
click at [397, 521] on div "Submitted 7 Status colour #273444 hex #273444 Save Cancel Summaries Total order…" at bounding box center [1217, 368] width 2450 height 562
click at [972, 534] on div "Submitted 7 Status colour #273444 hex #273444 Save Cancel Summaries Total order…" at bounding box center [1217, 368] width 2450 height 562
click at [607, 602] on div "Submitted 7 Status colour #273444 hex #273444 Save Cancel Summaries Total order…" at bounding box center [1217, 368] width 2450 height 562
click at [1023, 396] on div "Submitted 7 Status colour #273444 hex #273444 Save Cancel Summaries Total order…" at bounding box center [1217, 368] width 2450 height 562
click at [988, 441] on div "Submitted 7 Status colour #273444 hex #273444 Save Cancel Summaries Total order…" at bounding box center [1217, 368] width 2450 height 562
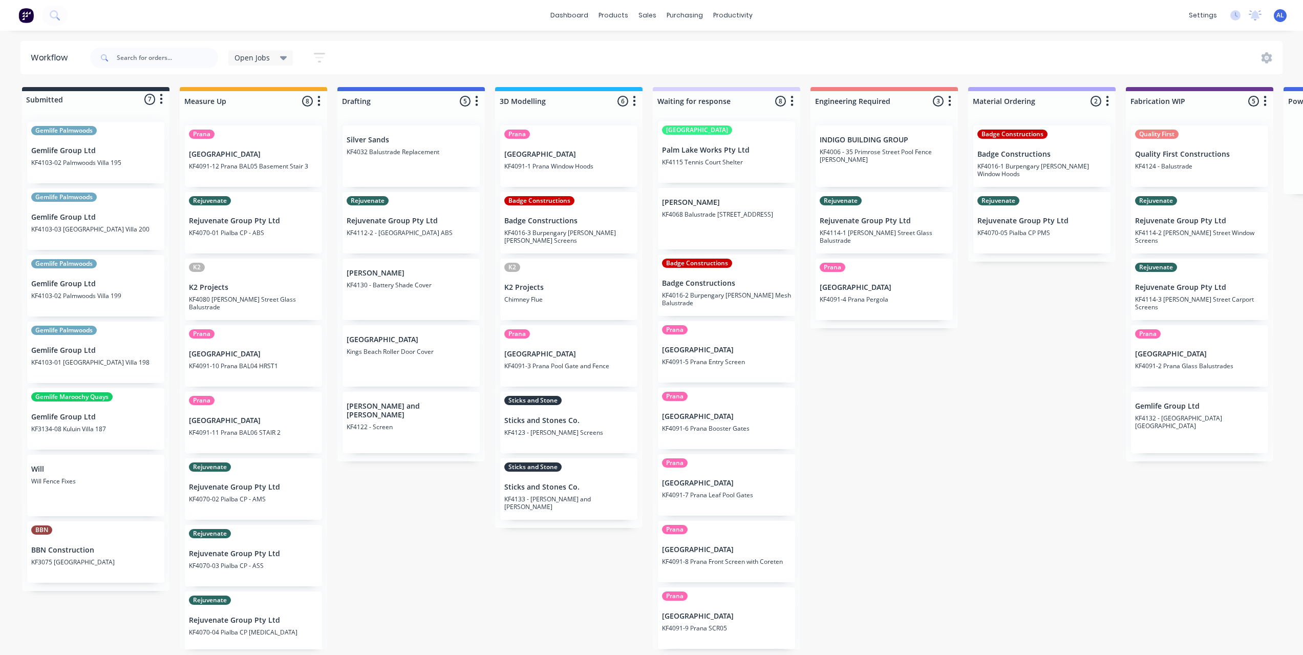
click at [988, 441] on div "Submitted 7 Status colour #273444 hex #273444 Save Cancel Summaries Total order…" at bounding box center [1217, 368] width 2450 height 562
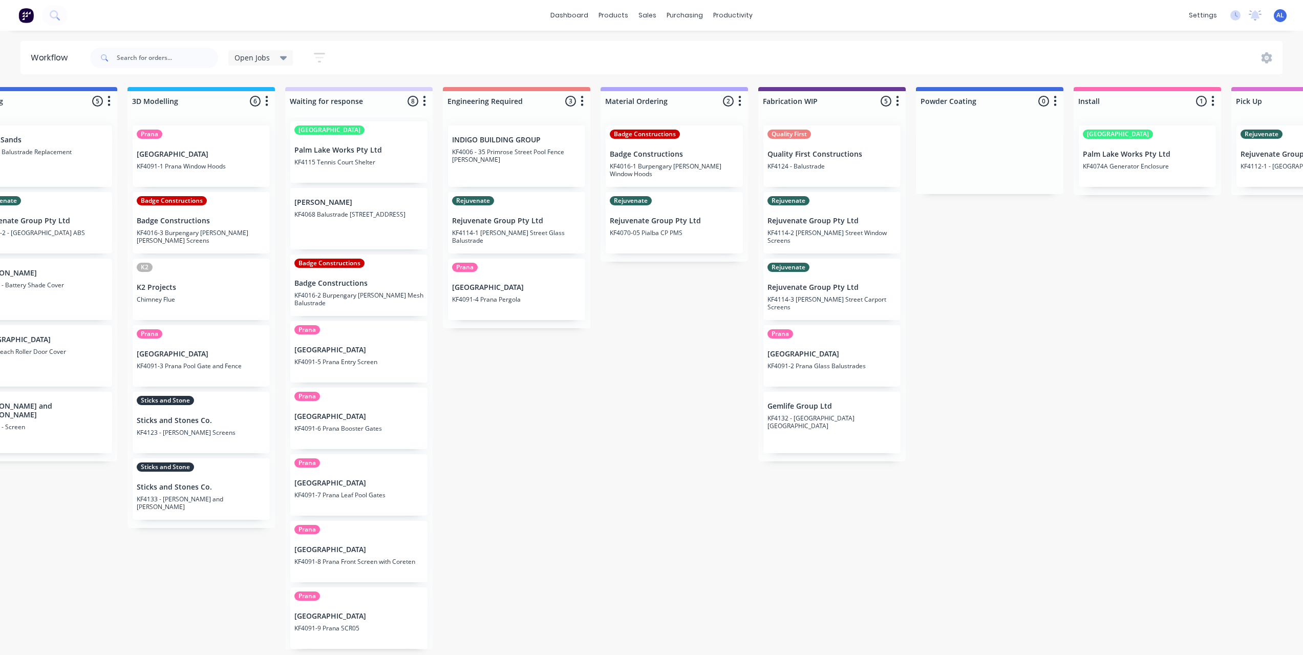
scroll to position [0, 369]
click at [1171, 351] on div "Submitted 7 Status colour #273444 hex #273444 Save Cancel Summaries Total order…" at bounding box center [849, 368] width 2450 height 562
click at [1163, 280] on div "Submitted 7 Status colour #273444 hex #273444 Save Cancel Summaries Total order…" at bounding box center [849, 368] width 2450 height 562
click at [1049, 451] on div "Submitted 7 Status colour #273444 hex #273444 Save Cancel Summaries Total order…" at bounding box center [849, 368] width 2450 height 562
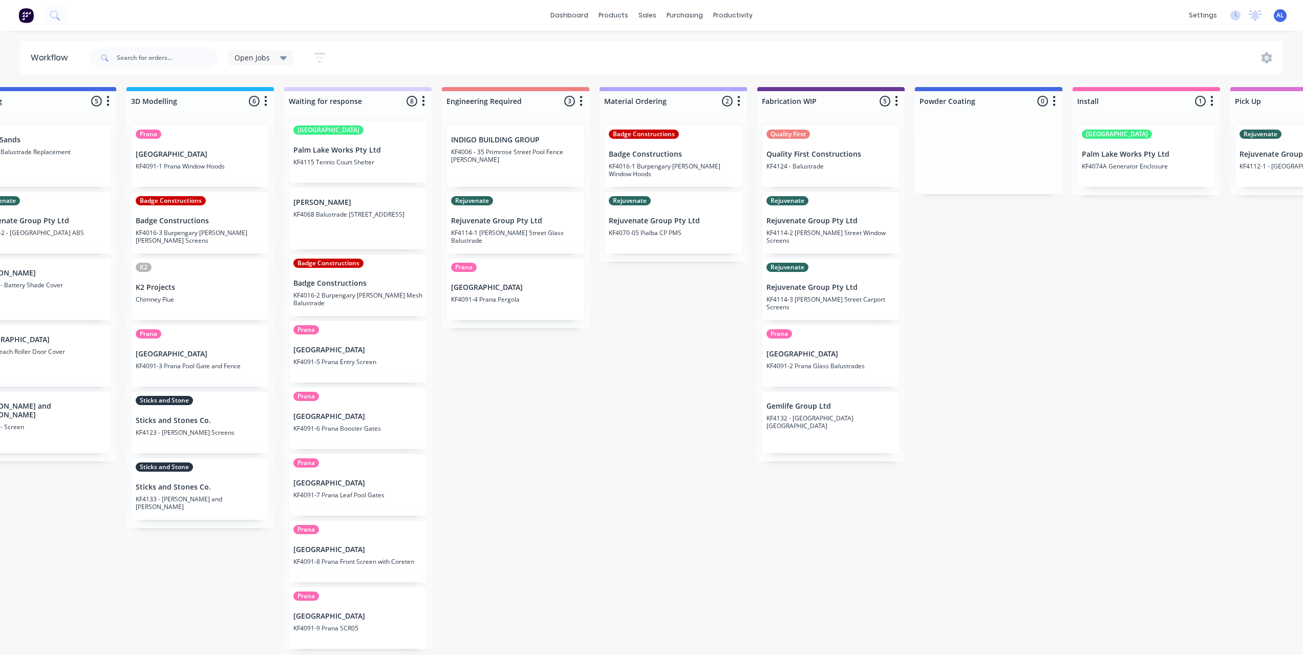
click at [680, 409] on div "Submitted 7 Status colour #273444 hex #273444 Save Cancel Summaries Total order…" at bounding box center [849, 368] width 2450 height 562
click at [684, 412] on div "Submitted 7 Status colour #273444 hex #273444 Save Cancel Summaries Total order…" at bounding box center [849, 368] width 2450 height 562
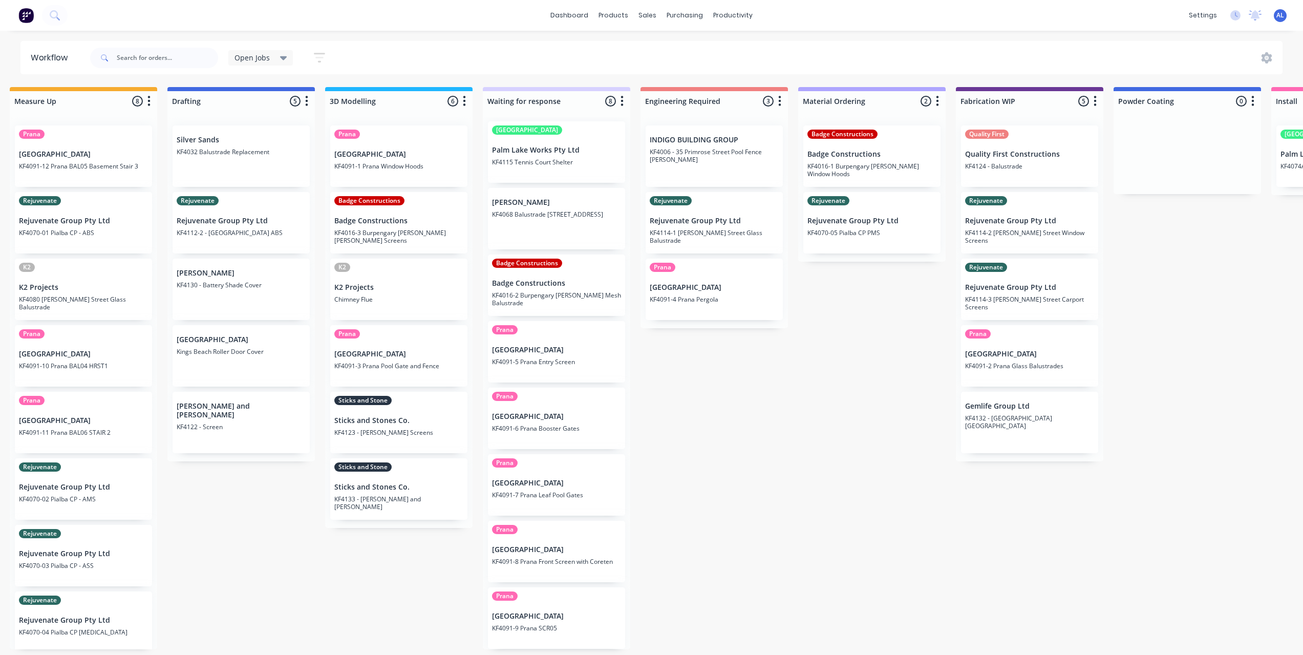
scroll to position [0, 0]
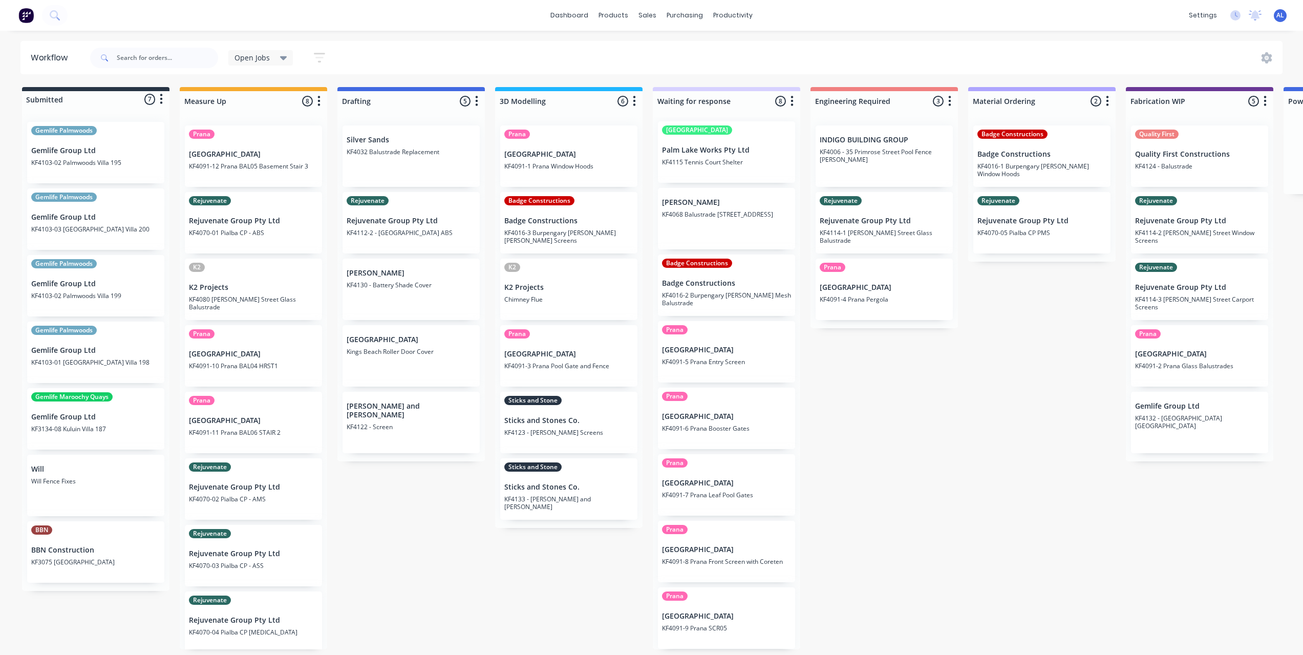
click at [388, 539] on div "Submitted 7 Status colour #273444 hex #273444 Save Cancel Summaries Total order…" at bounding box center [1217, 368] width 2450 height 562
click at [991, 455] on div "Submitted 7 Status colour #273444 hex #273444 Save Cancel Summaries Total order…" at bounding box center [1217, 368] width 2450 height 562
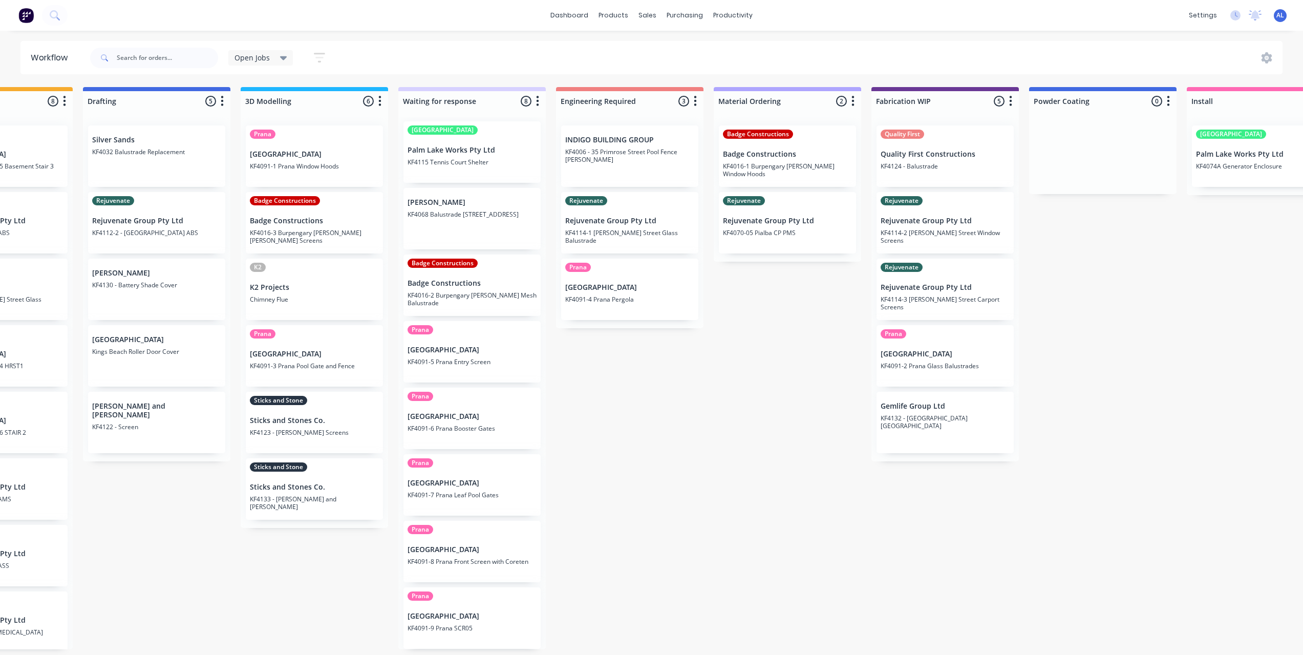
scroll to position [0, 253]
click at [772, 485] on div "Submitted 7 Status colour #273444 hex #273444 Save Cancel Summaries Total order…" at bounding box center [964, 368] width 2450 height 562
click at [813, 529] on div "Submitted 7 Status colour #273444 hex #273444 Save Cancel Summaries Total order…" at bounding box center [964, 368] width 2450 height 562
click at [650, 579] on div "Submitted 7 Status colour #273444 hex #273444 Save Cancel Summaries Total order…" at bounding box center [964, 368] width 2450 height 562
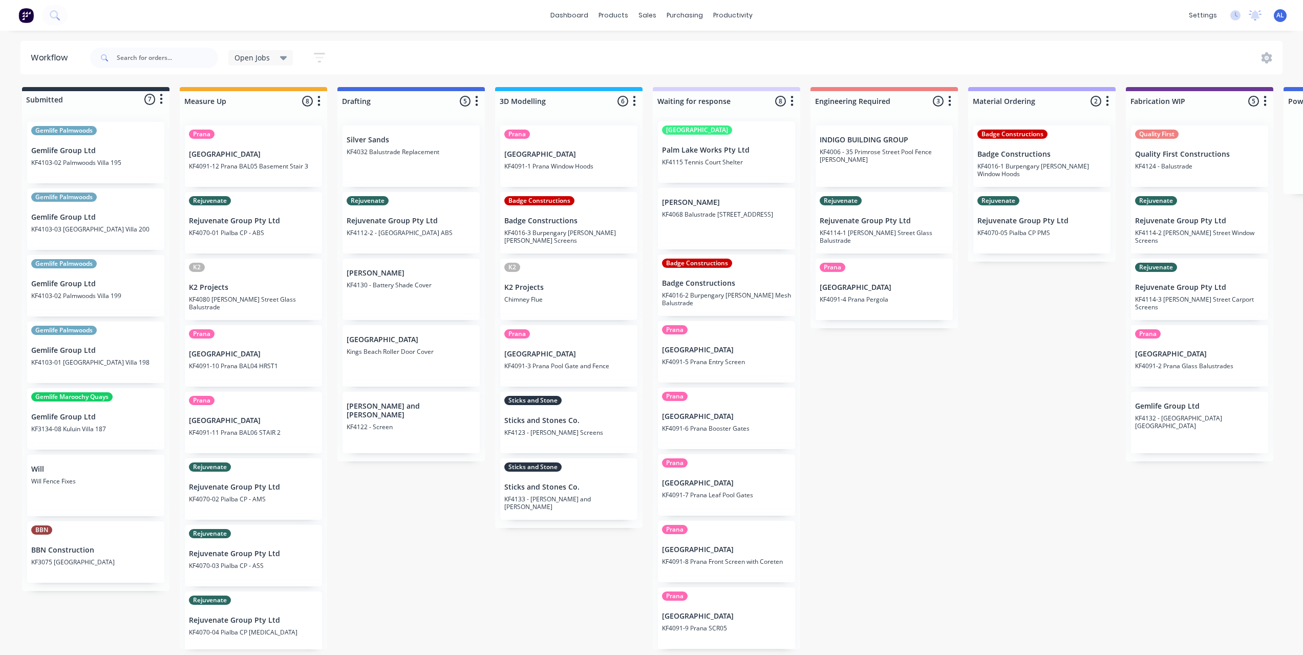
scroll to position [2, 0]
click at [874, 517] on div "Submitted 7 Status colour #273444 hex #273444 Save Cancel Summaries Total order…" at bounding box center [1217, 368] width 2450 height 562
click at [855, 506] on div "Submitted 7 Status colour #273444 hex #273444 Save Cancel Summaries Total order…" at bounding box center [1217, 368] width 2450 height 562
click at [814, 503] on div "Submitted 7 Status colour #273444 hex #273444 Save Cancel Summaries Total order…" at bounding box center [1217, 368] width 2450 height 562
click at [839, 501] on div "Submitted 7 Status colour #273444 hex #273444 Save Cancel Summaries Total order…" at bounding box center [1217, 368] width 2450 height 562
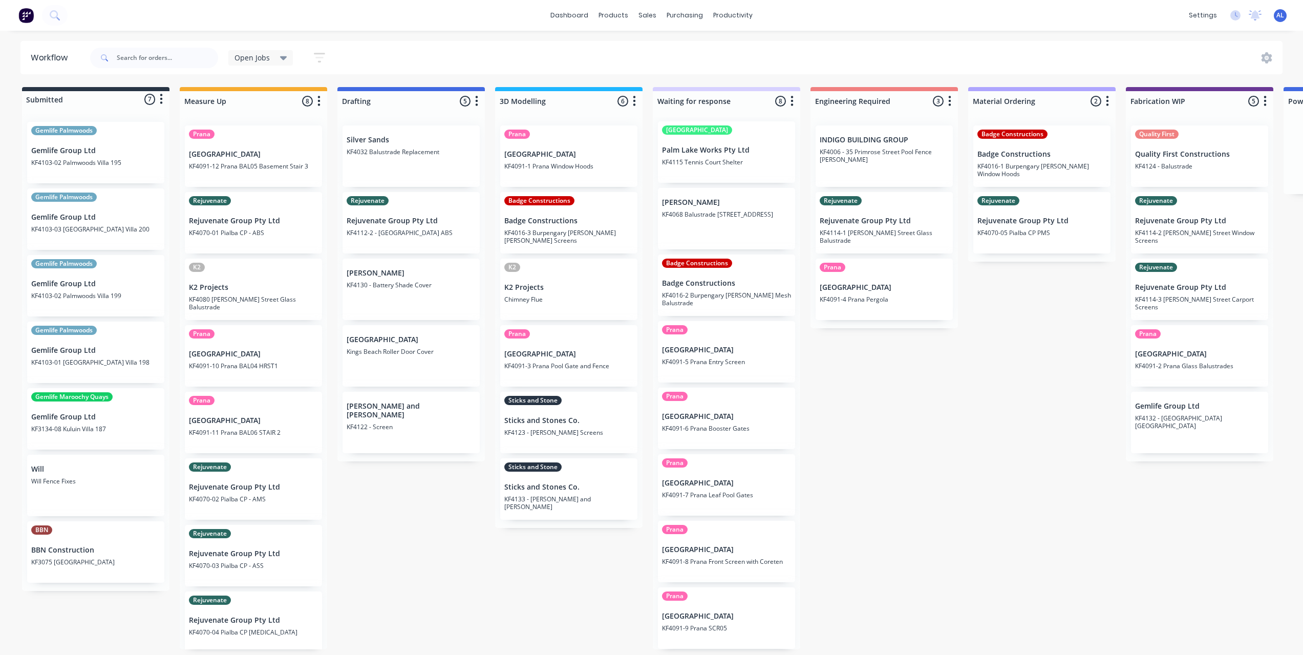
click at [432, 570] on div "Submitted 7 Status colour #273444 hex #273444 Save Cancel Summaries Total order…" at bounding box center [1217, 368] width 2450 height 562
click at [531, 595] on div "Submitted 7 Status colour #273444 hex #273444 Save Cancel Summaries Total order…" at bounding box center [1217, 368] width 2450 height 562
click at [876, 411] on div "Submitted 7 Status colour #273444 hex #273444 Save Cancel Summaries Total order…" at bounding box center [1217, 368] width 2450 height 562
click at [1021, 461] on div "Submitted 7 Status colour #273444 hex #273444 Save Cancel Summaries Total order…" at bounding box center [1217, 368] width 2450 height 562
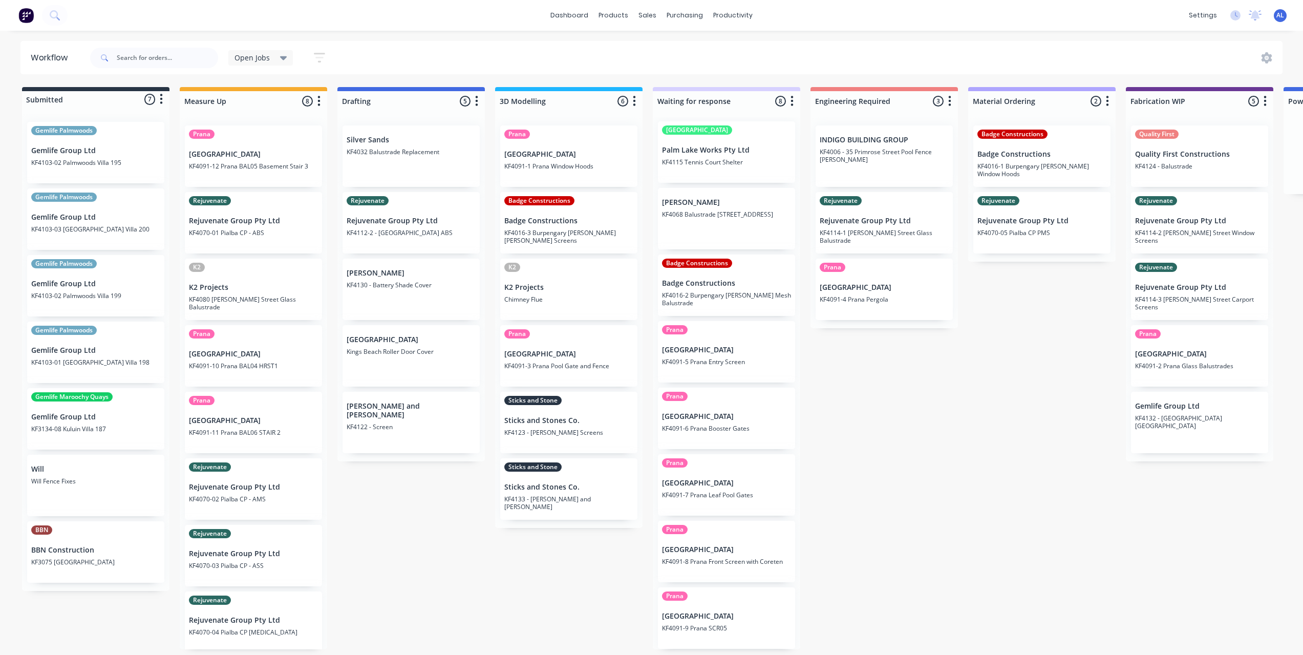
click at [217, 20] on div "dashboard products sales purchasing productivity dashboard products Product Cat…" at bounding box center [651, 15] width 1303 height 31
